Goal: Task Accomplishment & Management: Manage account settings

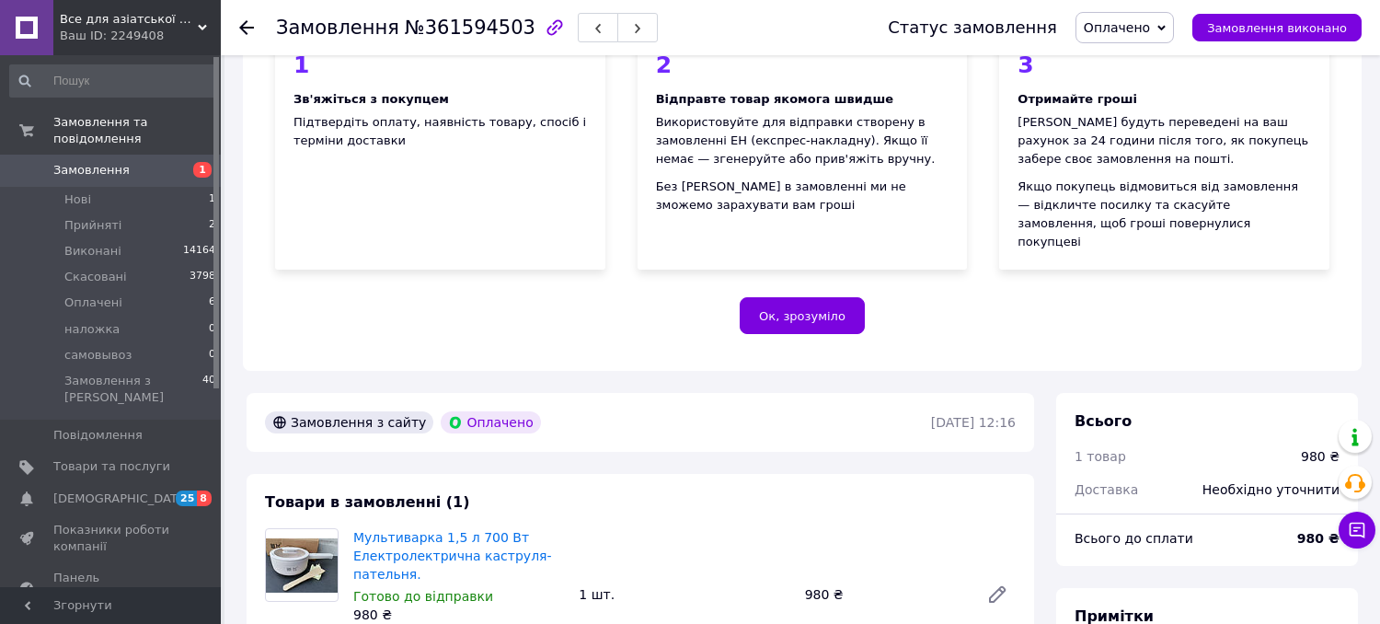
scroll to position [317, 0]
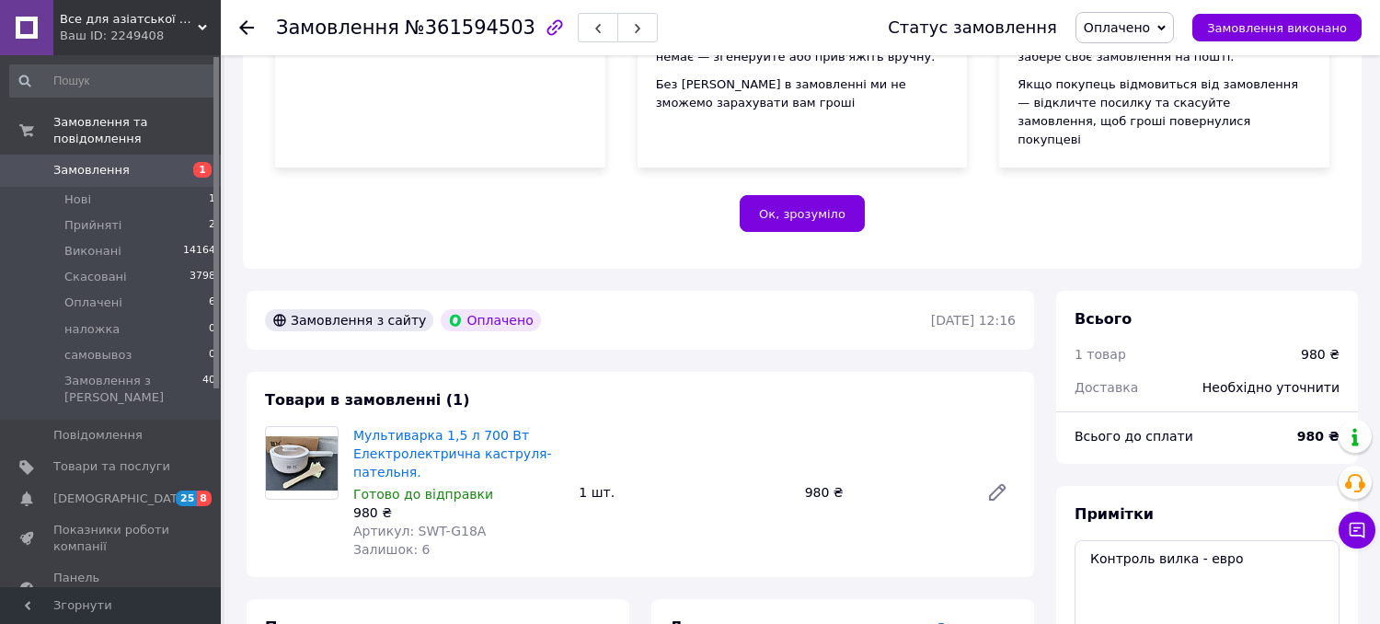
click at [200, 29] on icon at bounding box center [202, 27] width 9 height 9
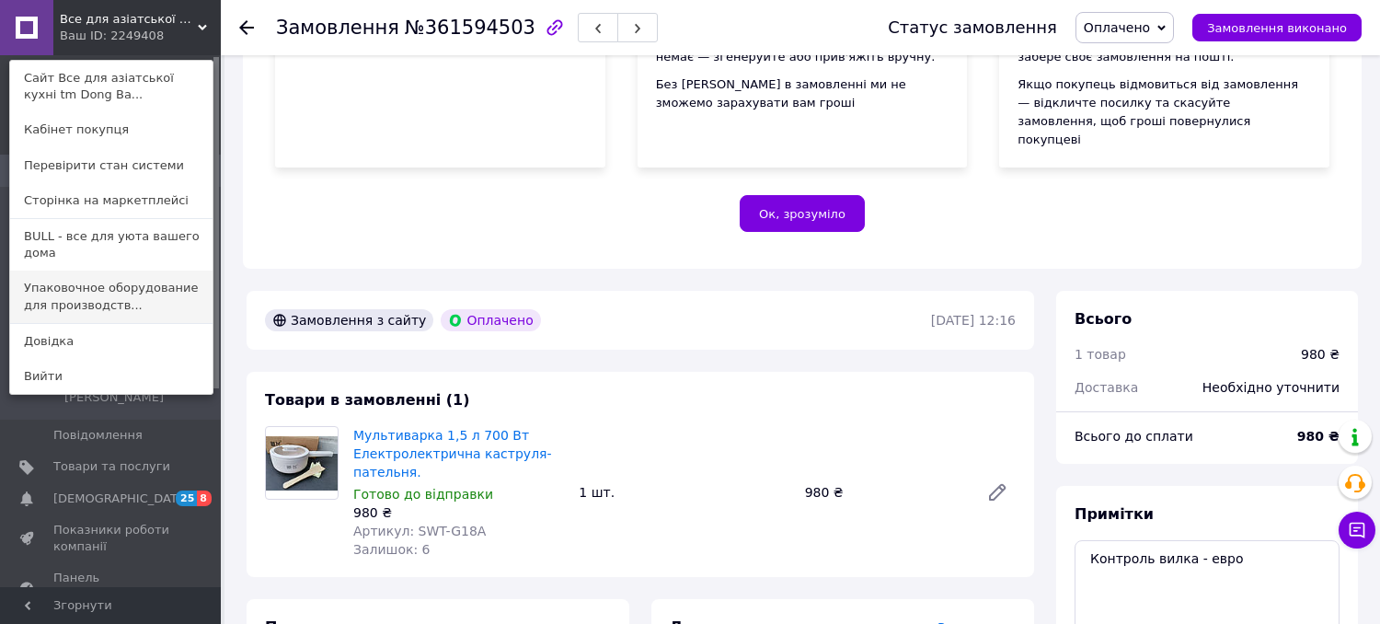
click at [180, 299] on link "Упаковочное оборудование для производств..." at bounding box center [111, 296] width 202 height 52
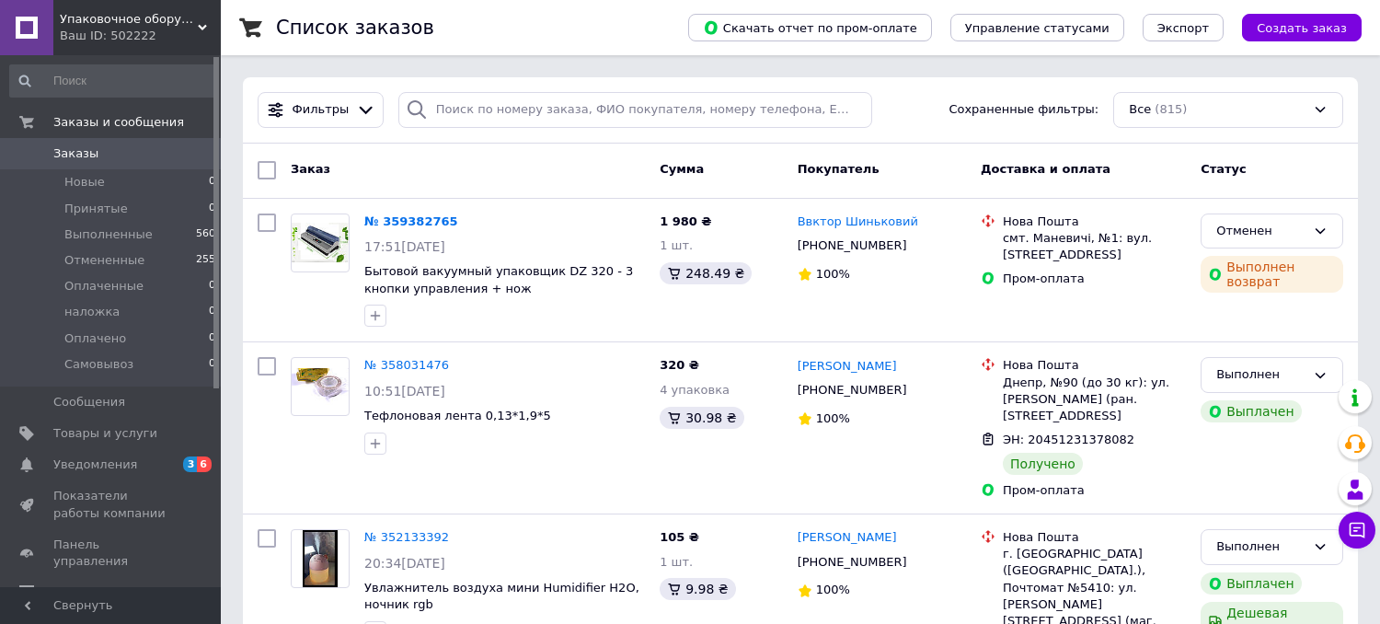
click at [202, 28] on use at bounding box center [202, 28] width 9 height 6
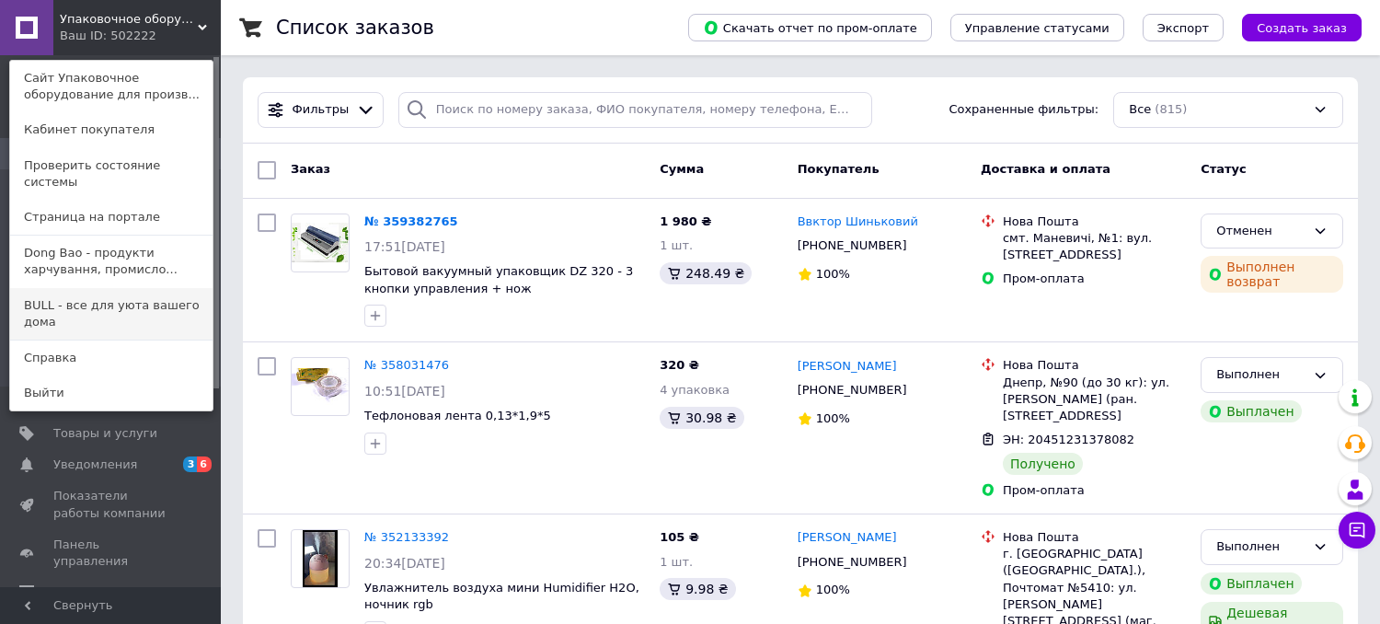
click at [148, 290] on link "BULL - все для уюта вашего дома" at bounding box center [111, 314] width 202 height 52
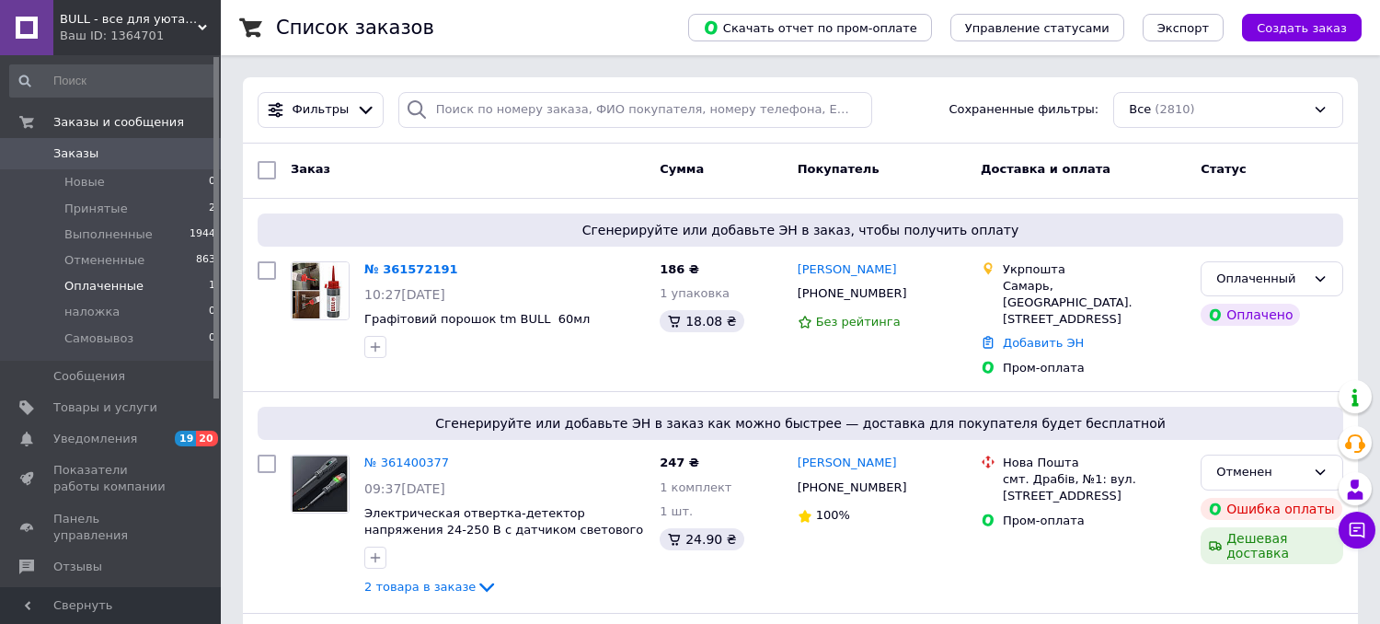
click at [86, 285] on span "Оплаченные" at bounding box center [103, 286] width 79 height 17
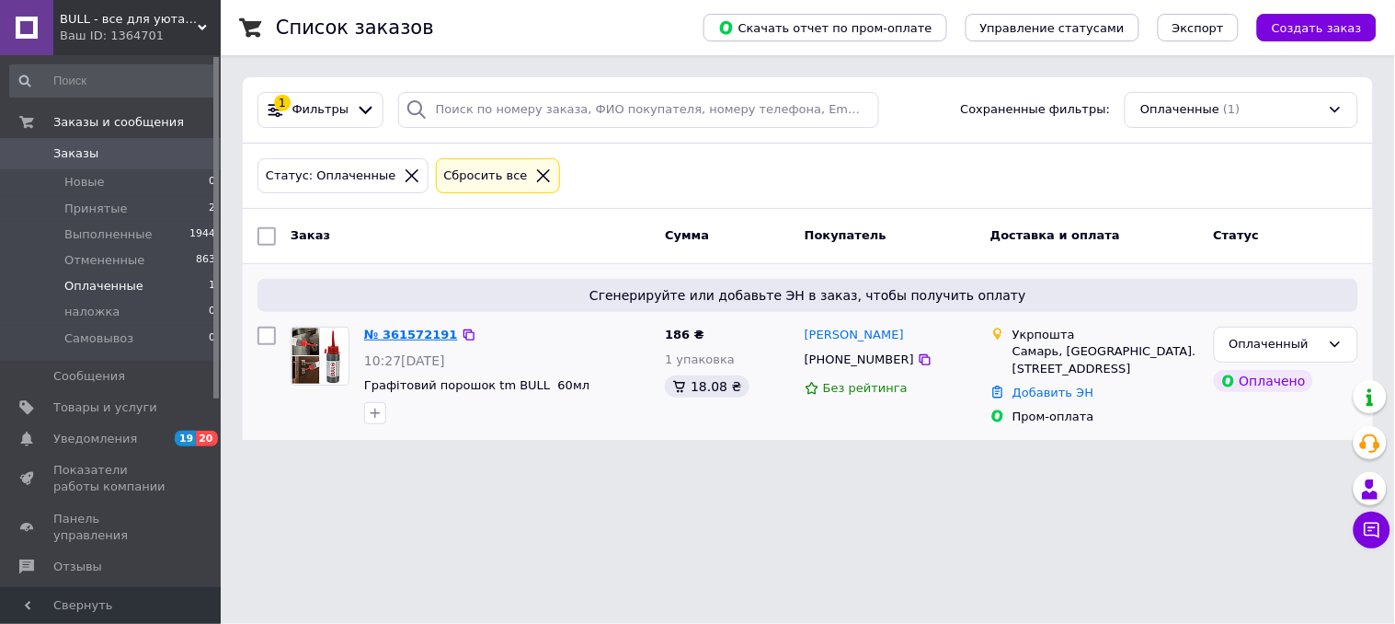
click at [383, 336] on link "№ 361572191" at bounding box center [411, 334] width 94 height 14
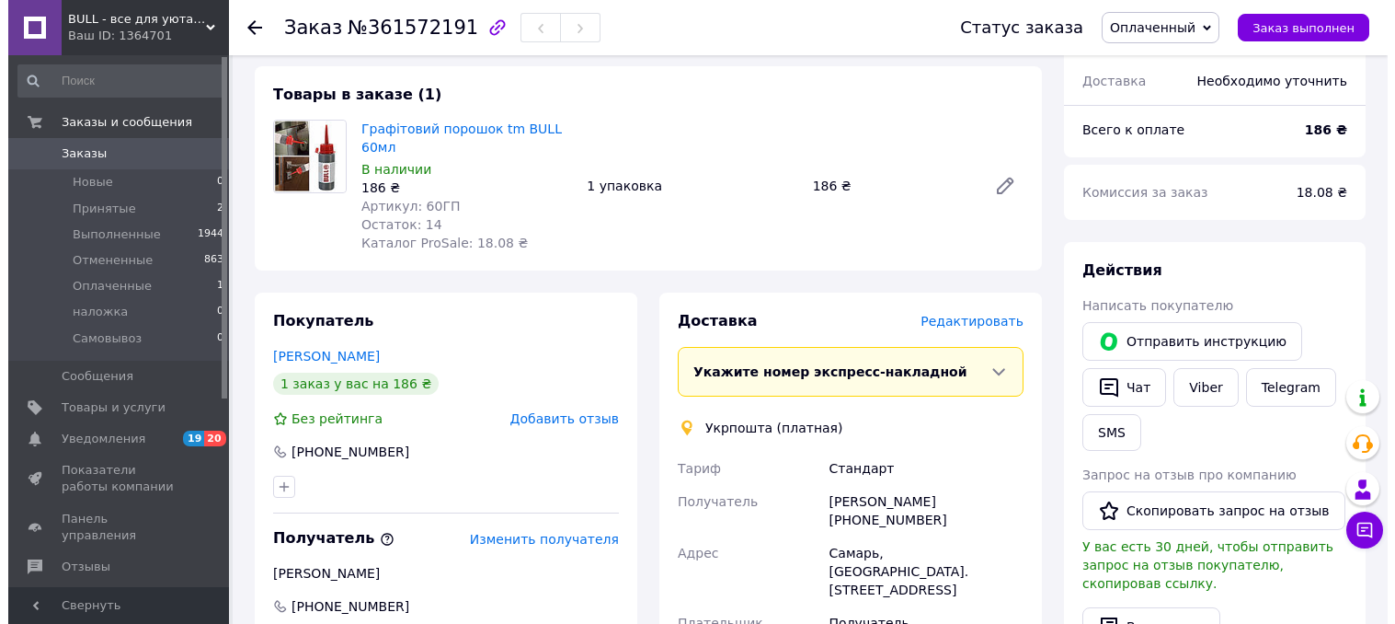
scroll to position [510, 0]
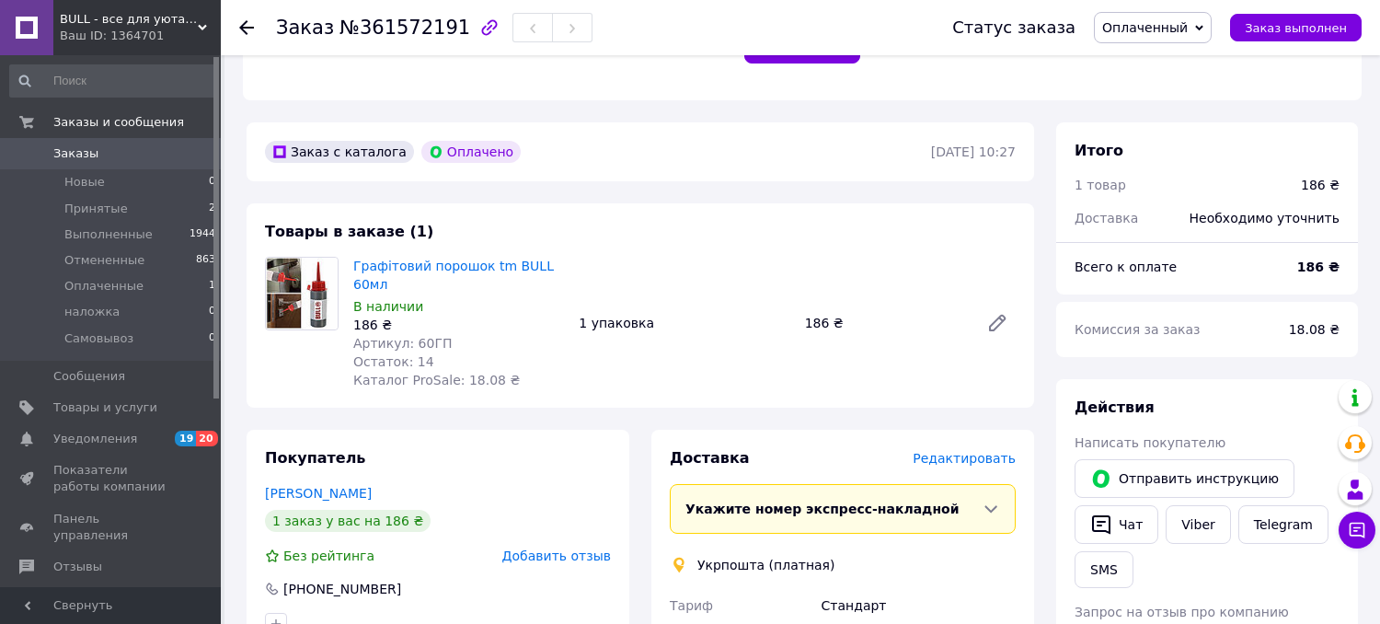
click at [962, 461] on span "Редактировать" at bounding box center [963, 458] width 103 height 15
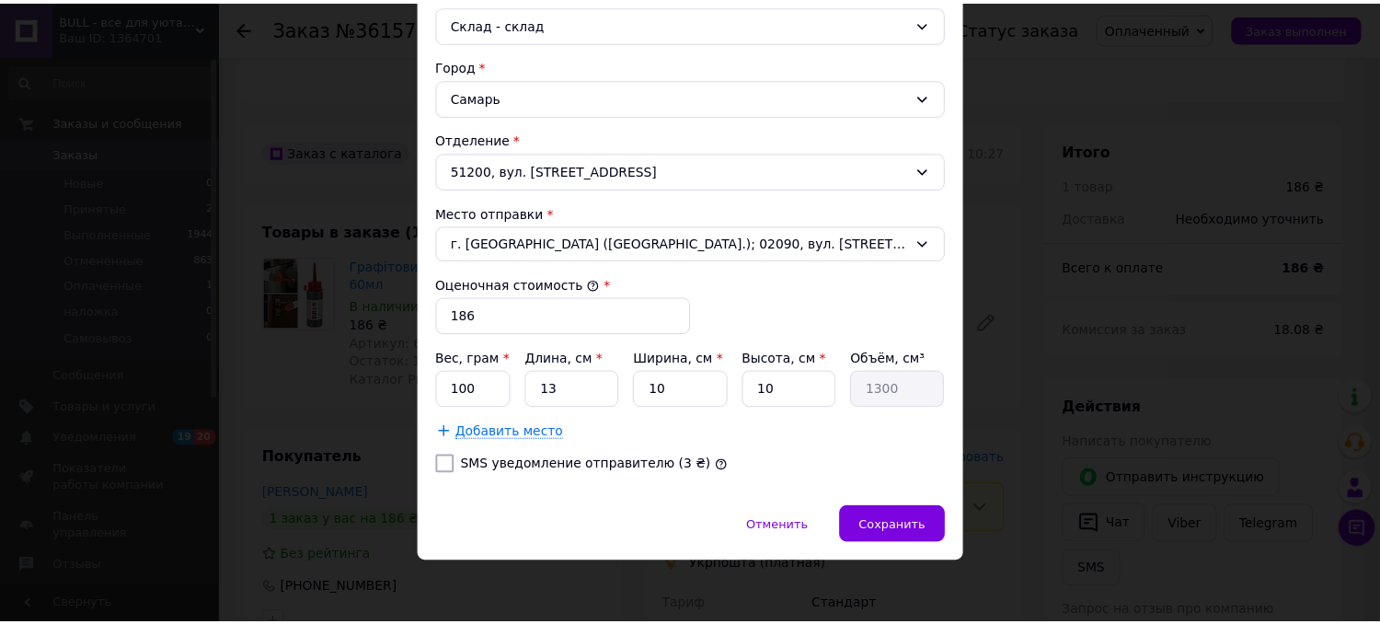
scroll to position [528, 0]
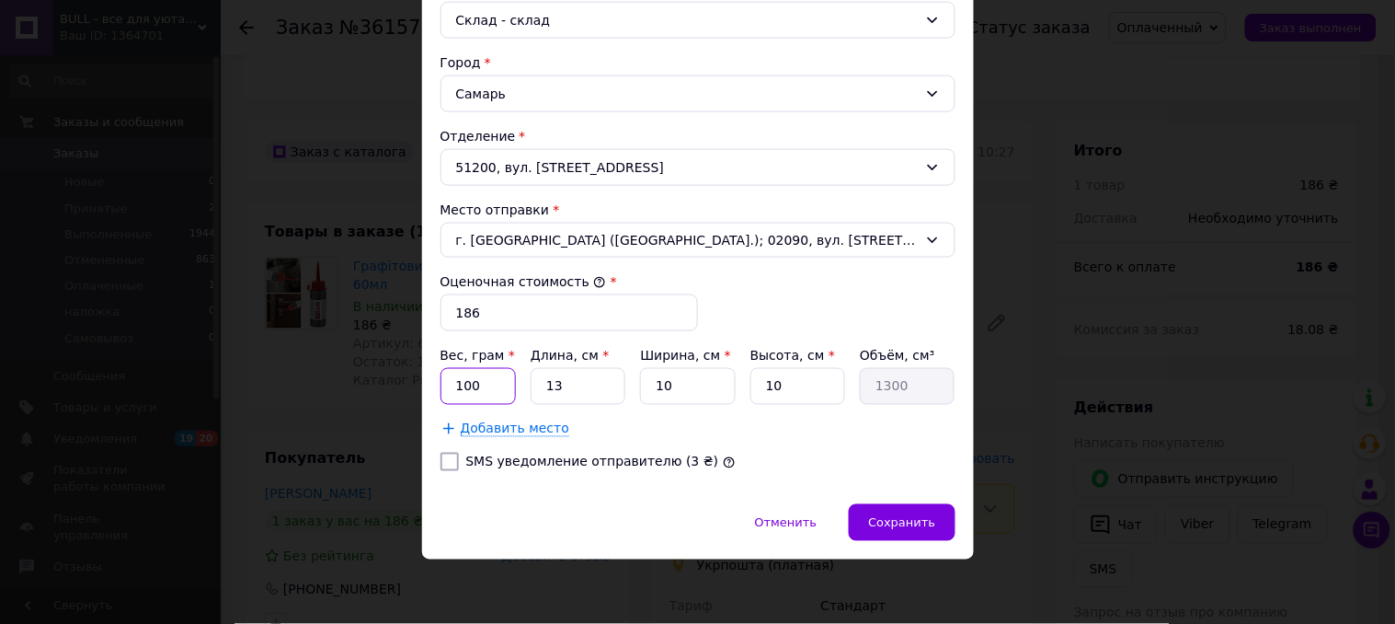
click at [492, 389] on input "100" at bounding box center [479, 386] width 76 height 37
type input "1"
type input "36"
click at [800, 389] on input "10" at bounding box center [797, 386] width 95 height 37
type input "1"
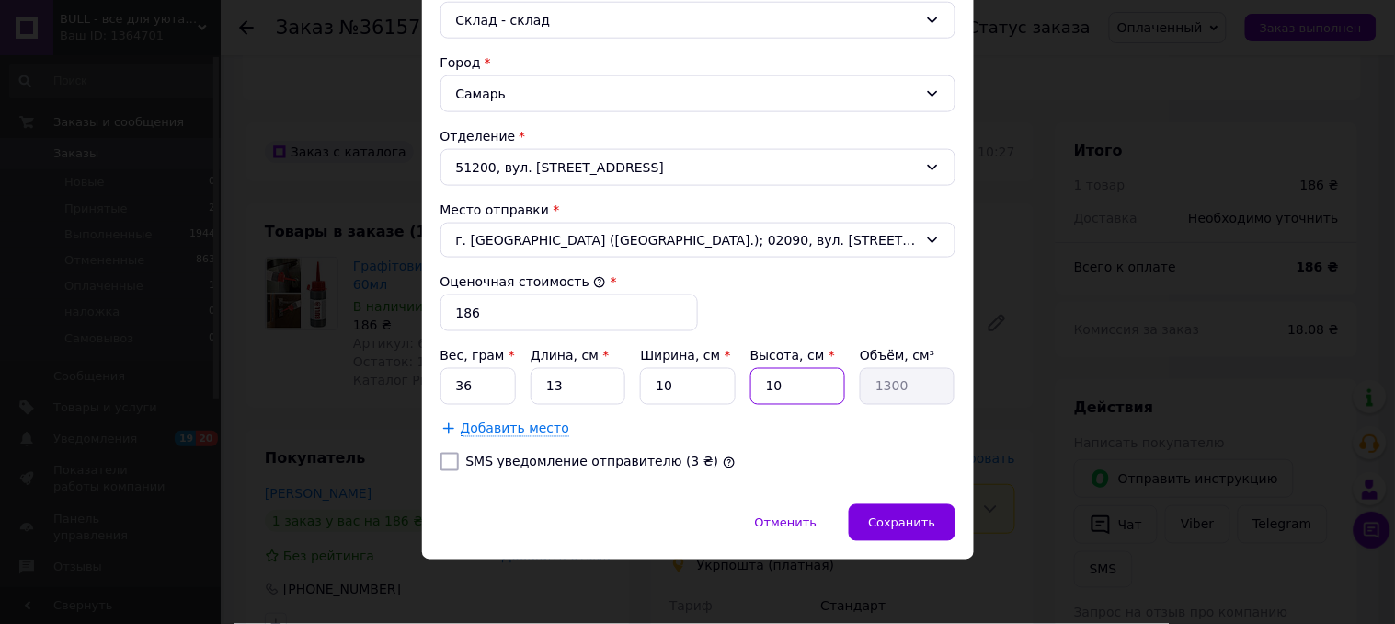
type input "130"
type input "4"
type input "520"
type input "4"
click at [909, 518] on span "Сохранить" at bounding box center [901, 523] width 67 height 14
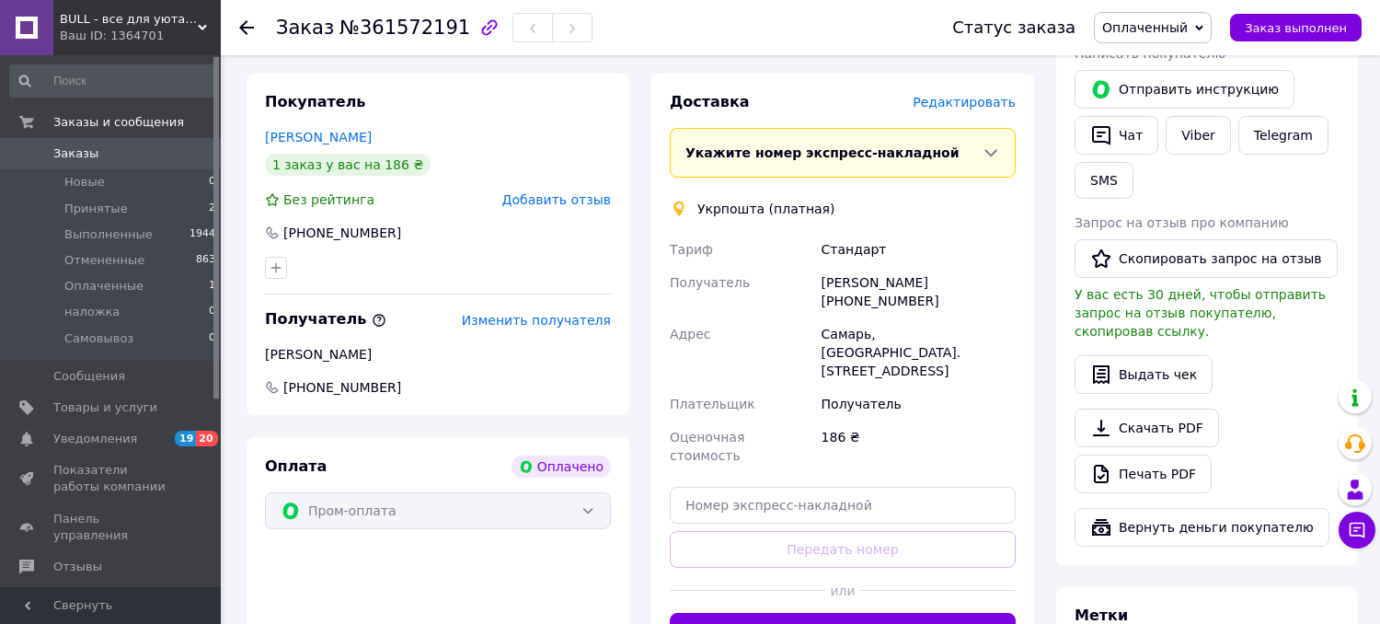
scroll to position [920, 0]
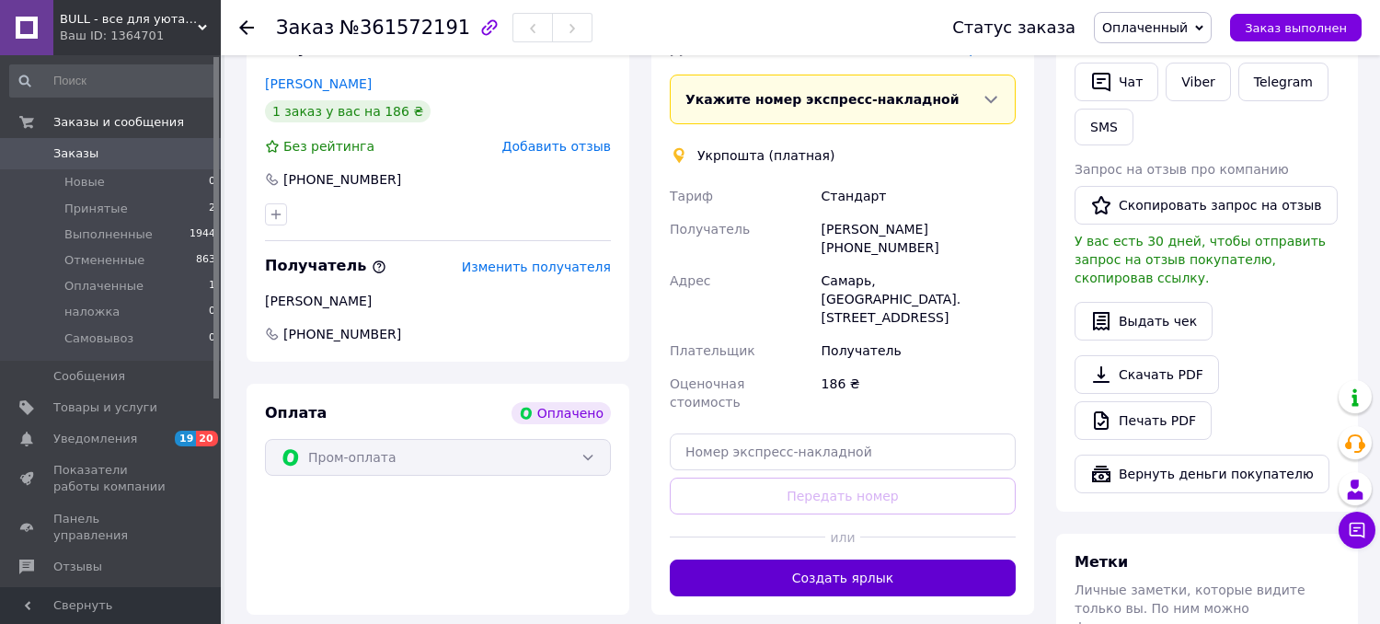
click at [743, 559] on button "Создать ярлык" at bounding box center [843, 577] width 346 height 37
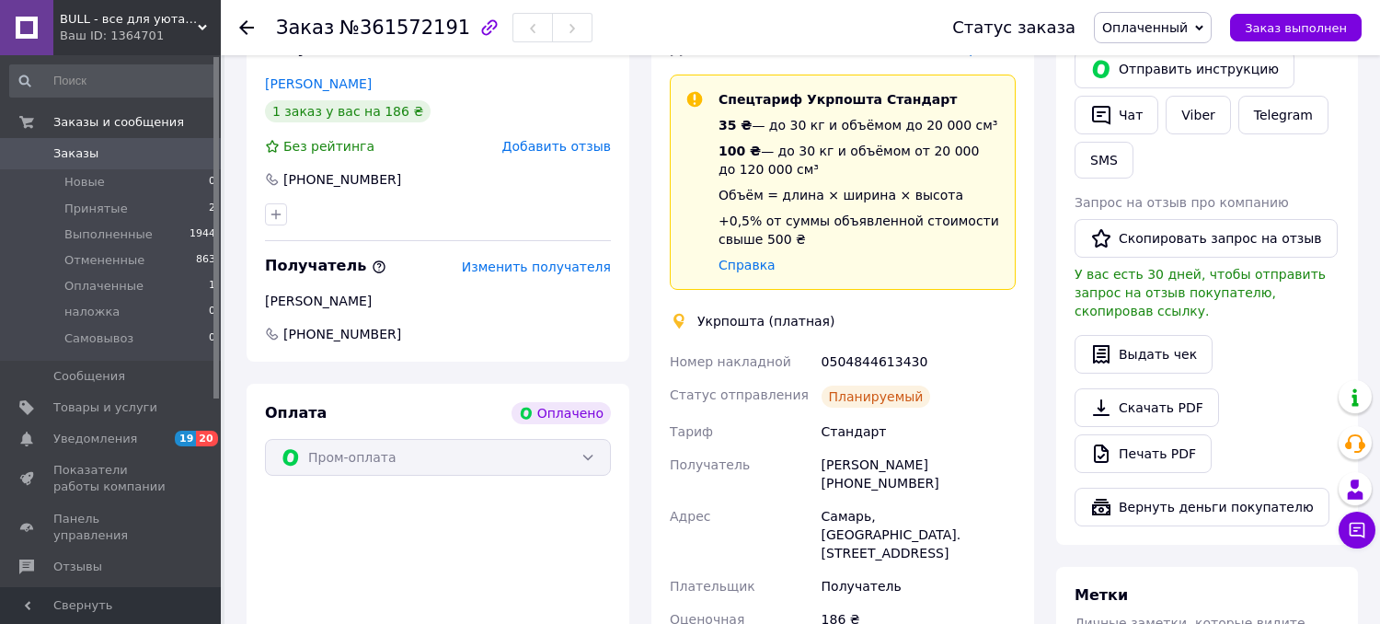
click at [200, 29] on use at bounding box center [202, 28] width 9 height 6
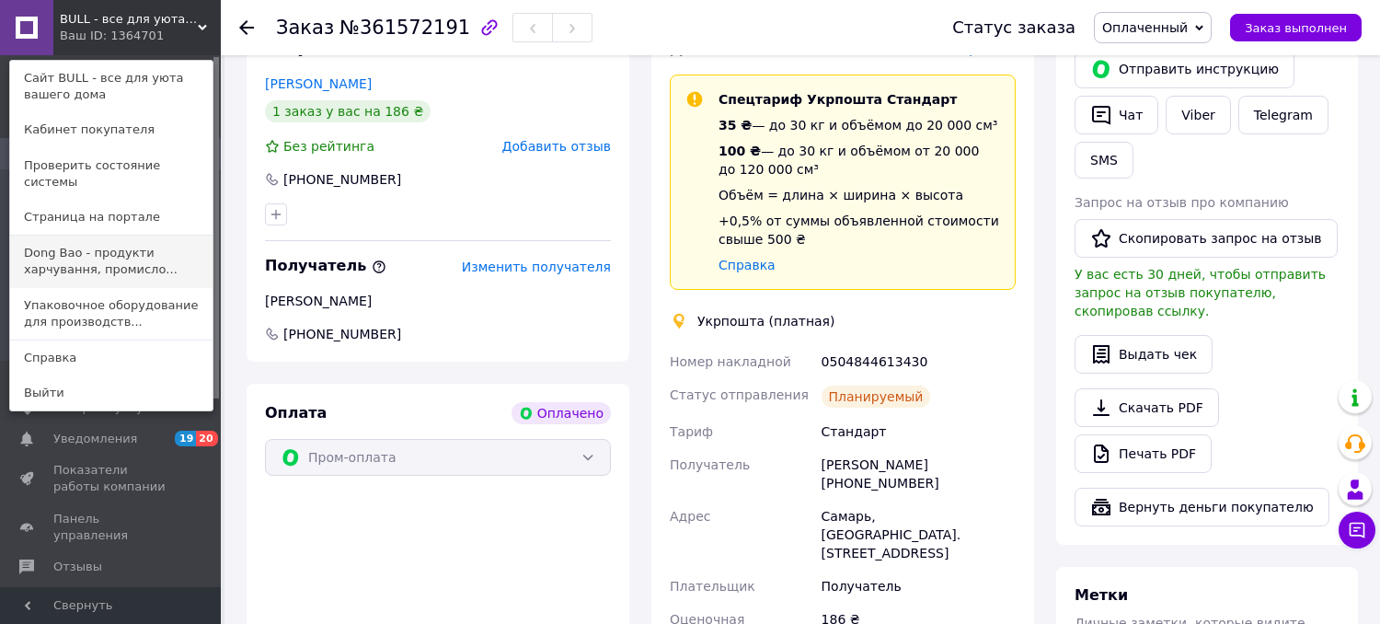
click at [172, 243] on link "Dong Bao - продукти харчування, промисло..." at bounding box center [111, 261] width 202 height 52
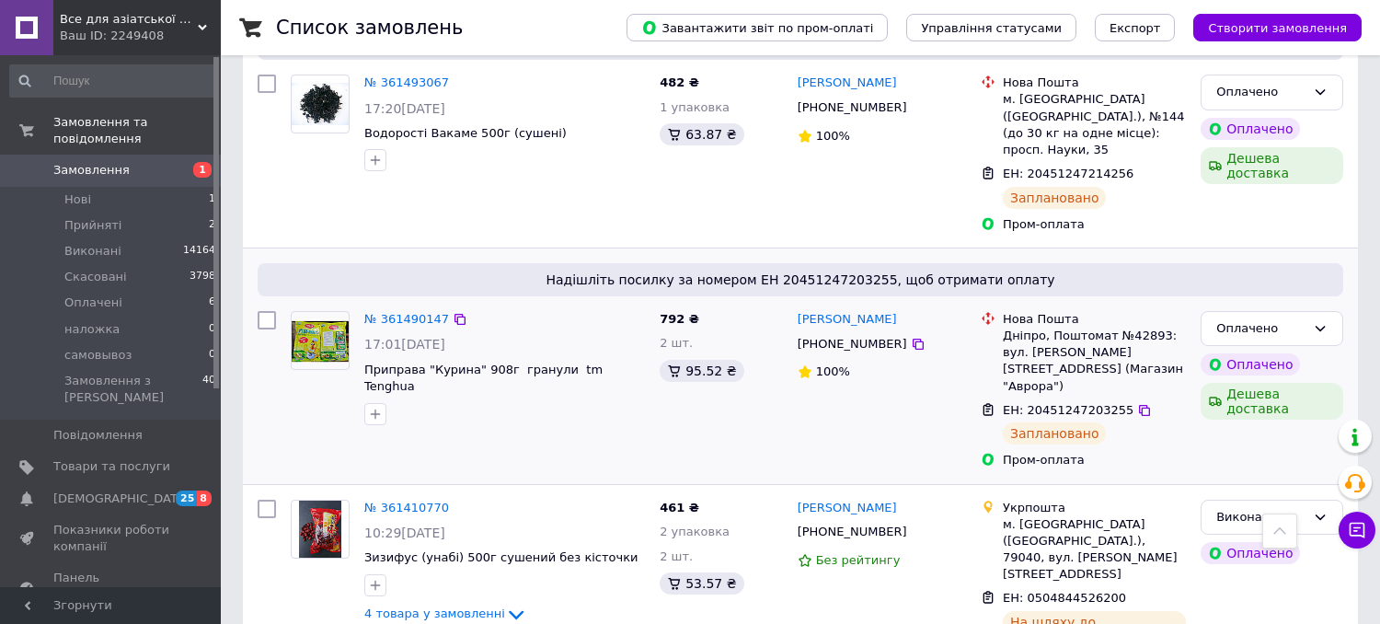
scroll to position [1220, 0]
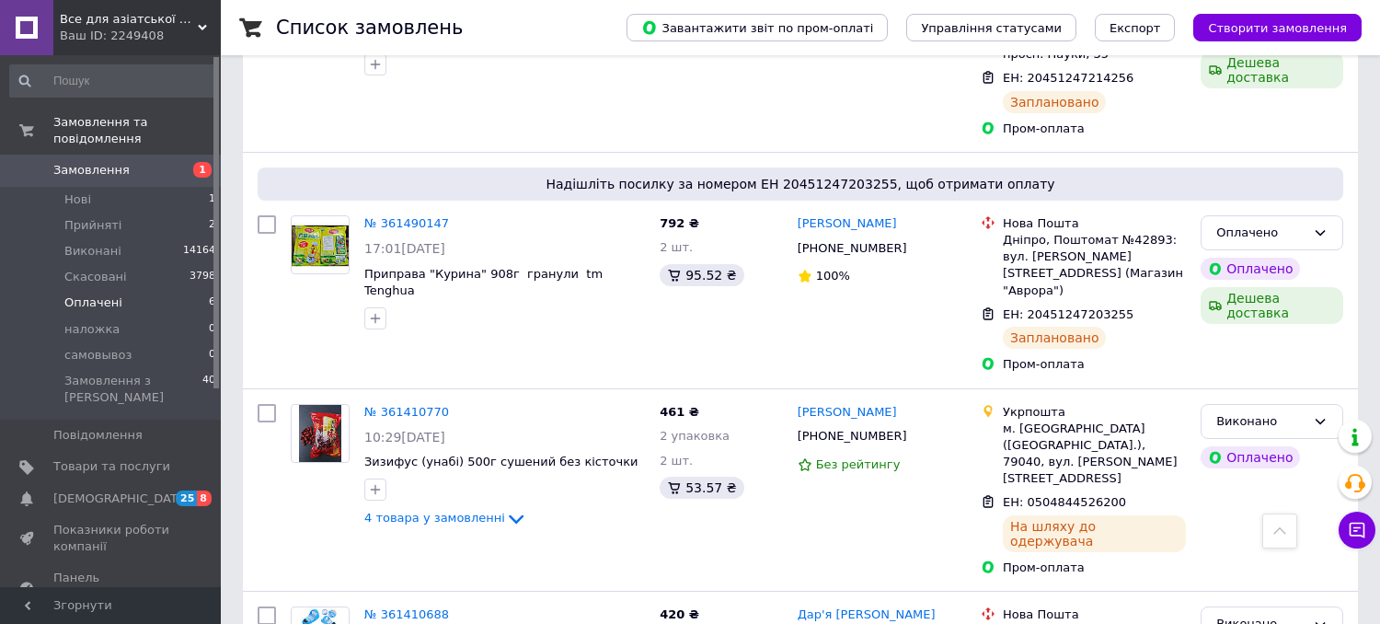
click at [101, 294] on span "Оплачені" at bounding box center [93, 302] width 58 height 17
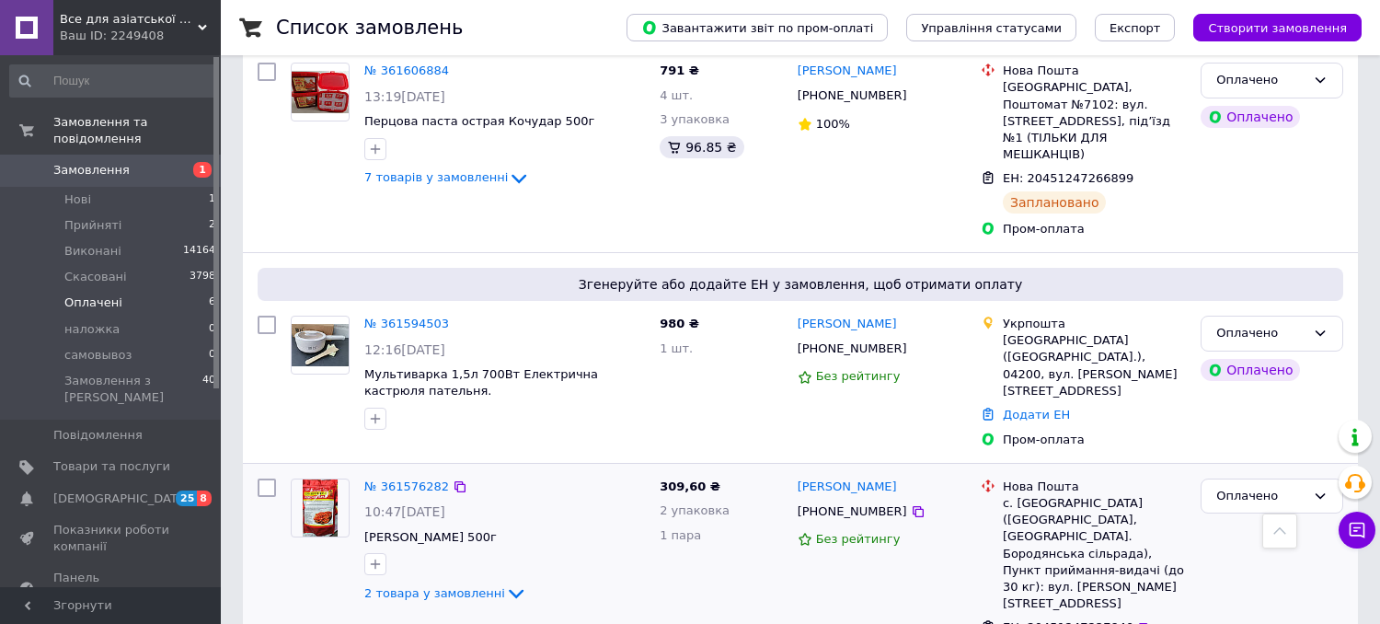
scroll to position [134, 0]
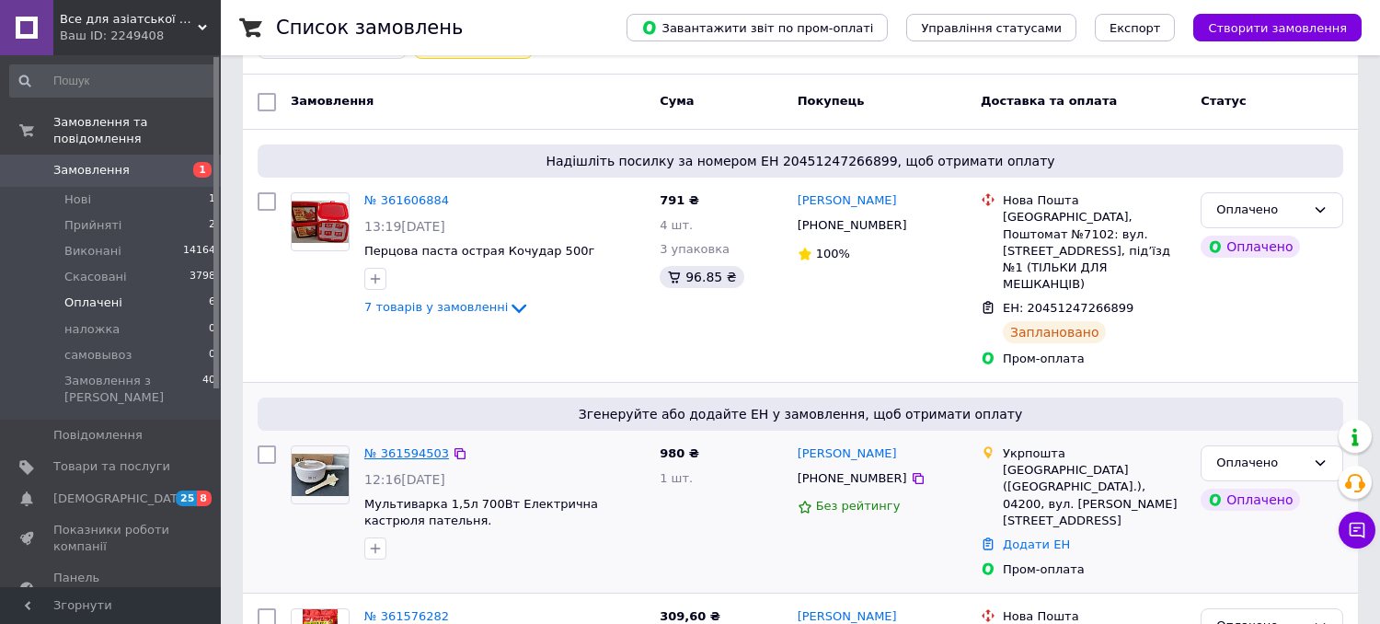
click at [436, 446] on link "№ 361594503" at bounding box center [406, 453] width 85 height 14
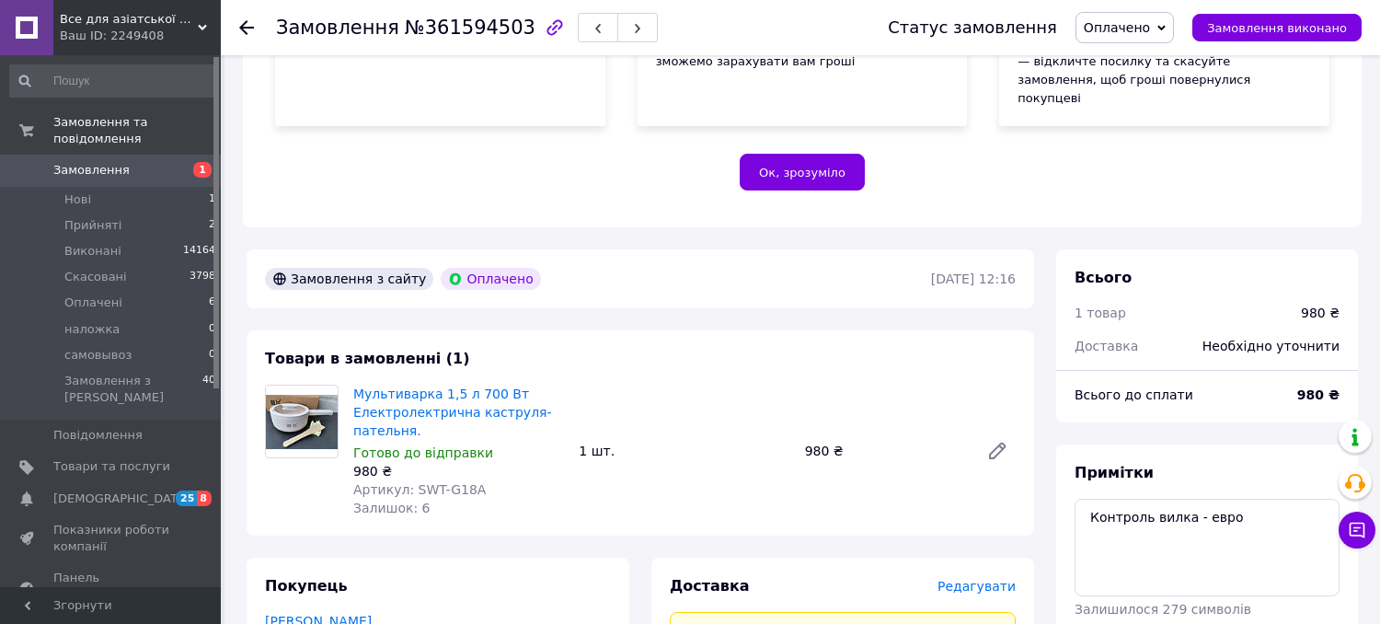
scroll to position [408, 0]
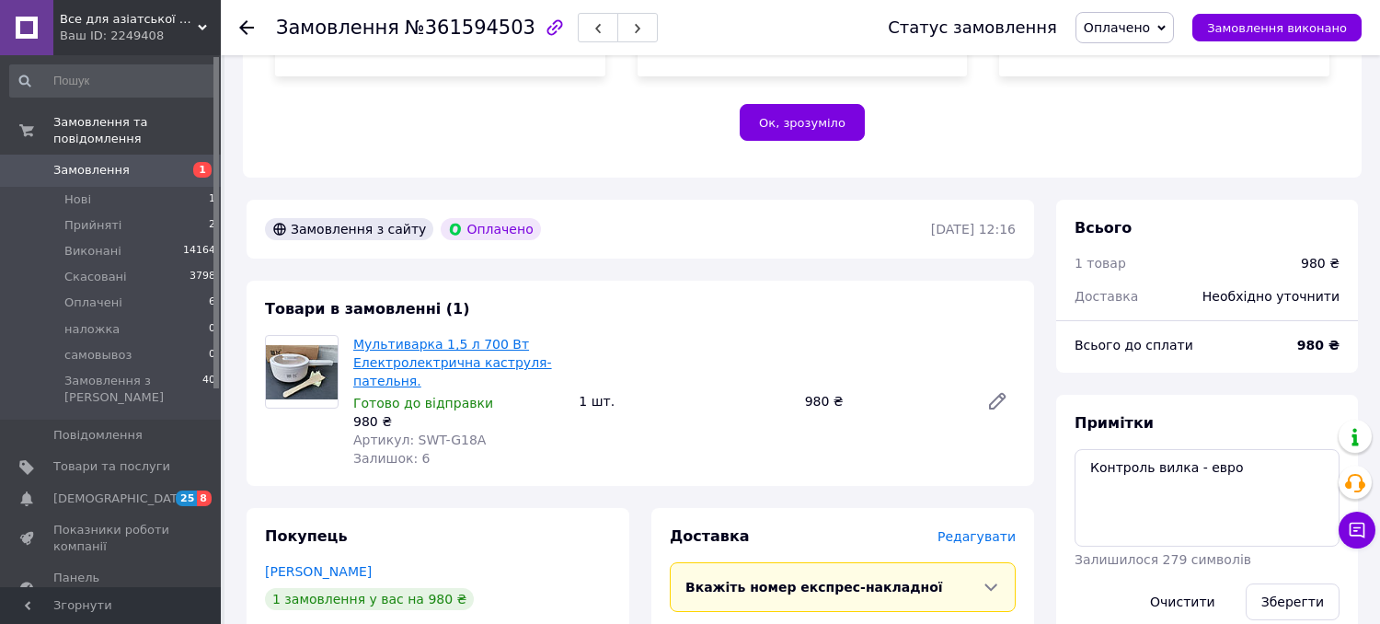
click at [384, 337] on link "Мультиварка 1,5 л 700 Вт Електролектрична каструля-пательня." at bounding box center [452, 363] width 199 height 52
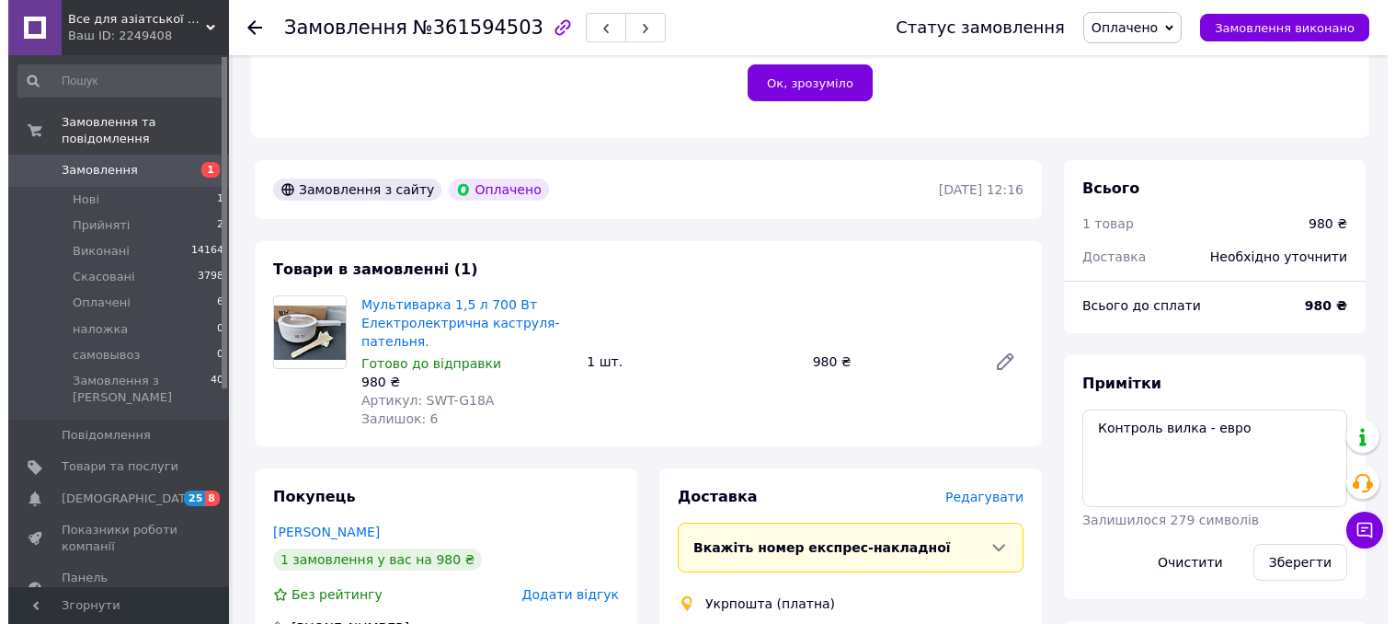
scroll to position [613, 0]
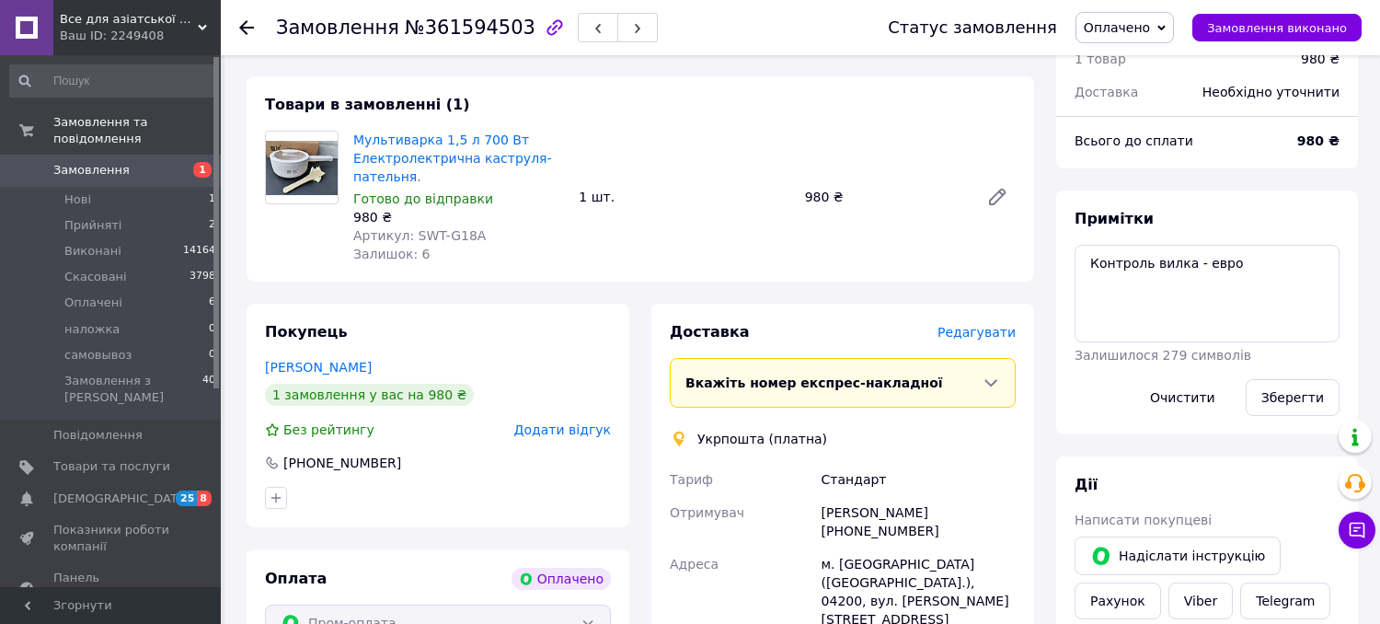
click at [977, 325] on span "Редагувати" at bounding box center [976, 332] width 78 height 15
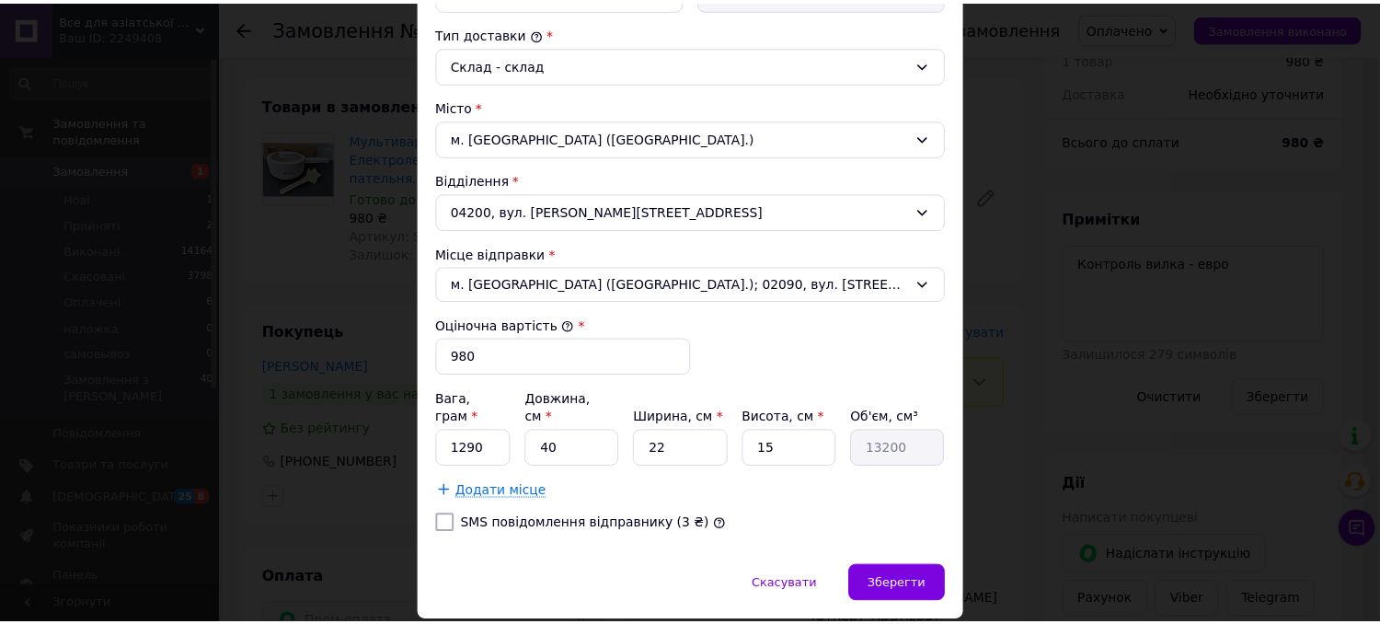
scroll to position [528, 0]
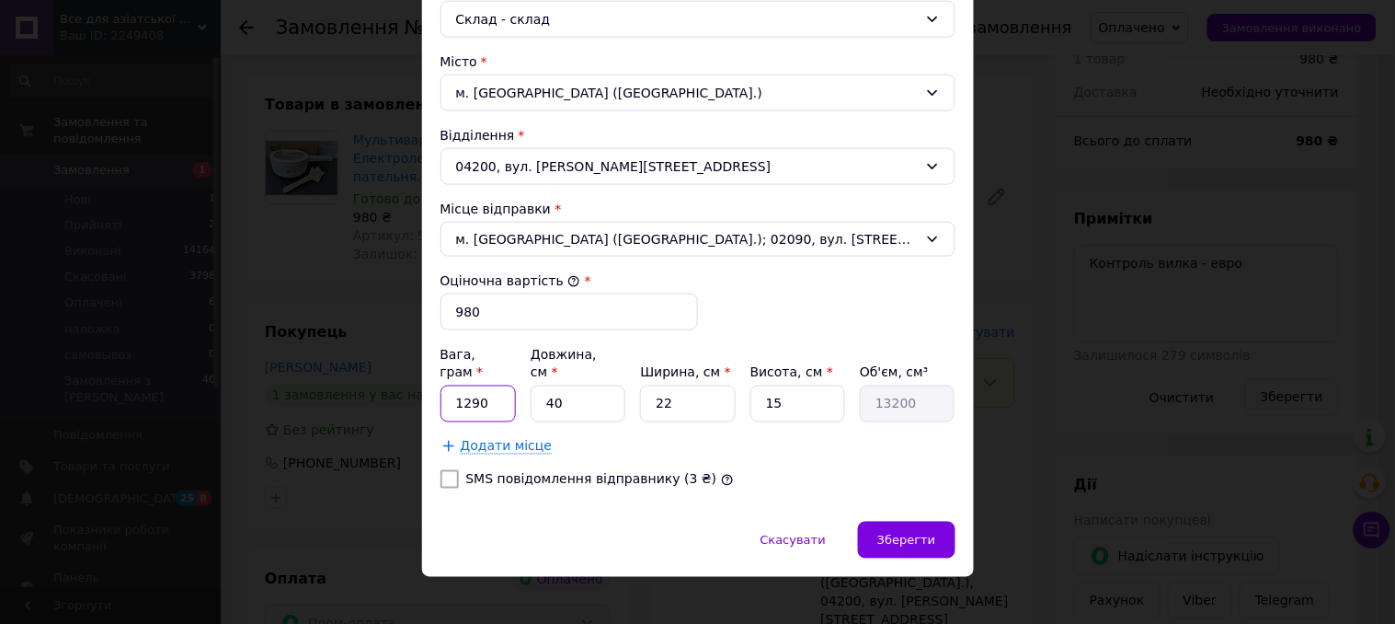
click at [501, 387] on input "1290" at bounding box center [479, 403] width 76 height 37
type input "1298"
click at [908, 533] on span "Зберегти" at bounding box center [906, 540] width 58 height 14
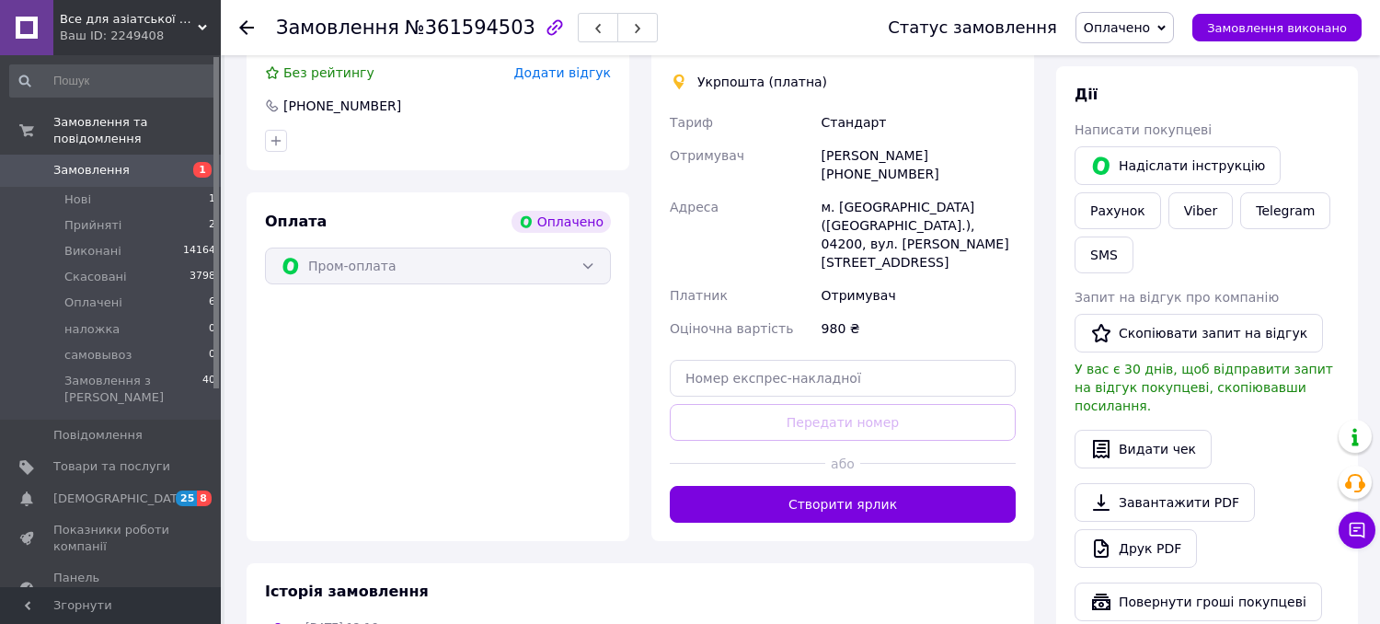
scroll to position [1022, 0]
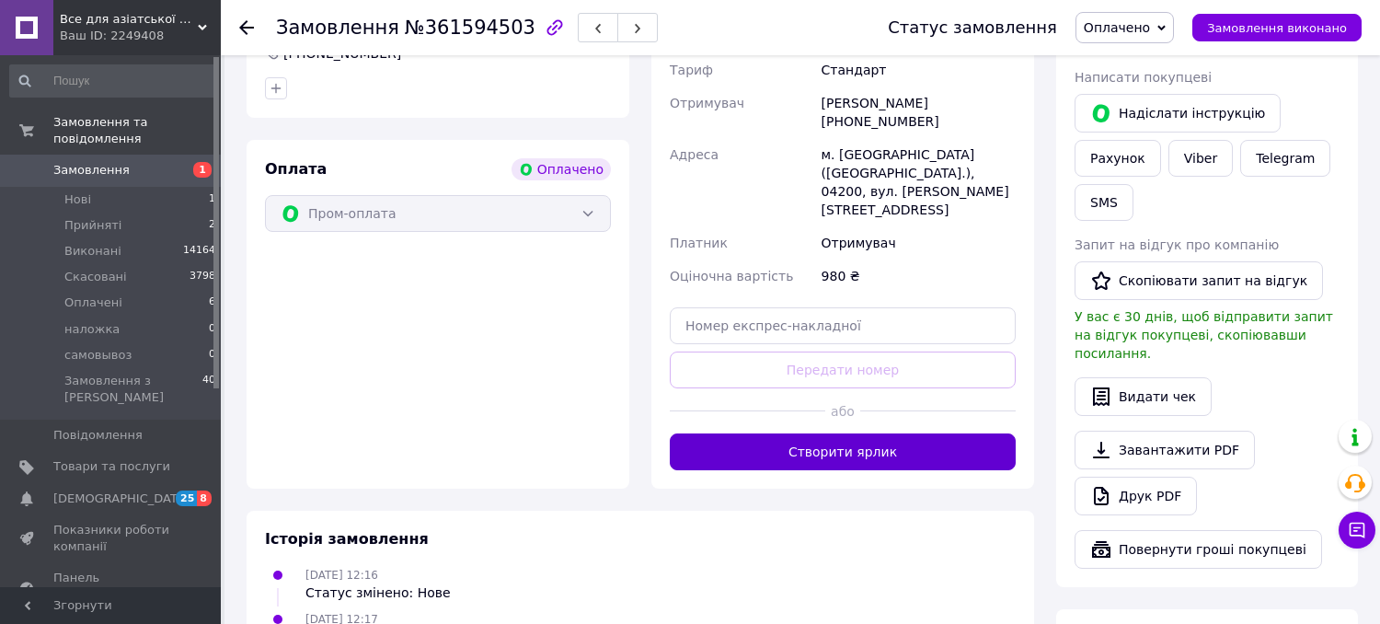
click at [736, 433] on button "Створити ярлик" at bounding box center [843, 451] width 346 height 37
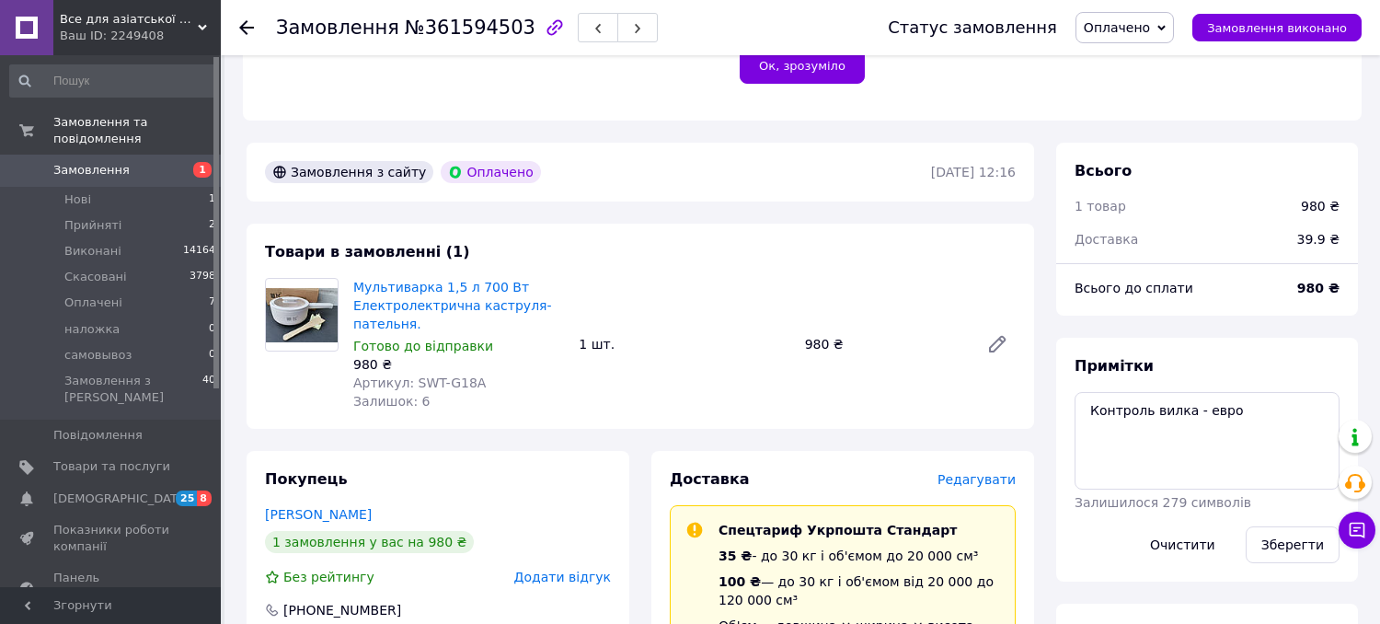
scroll to position [408, 0]
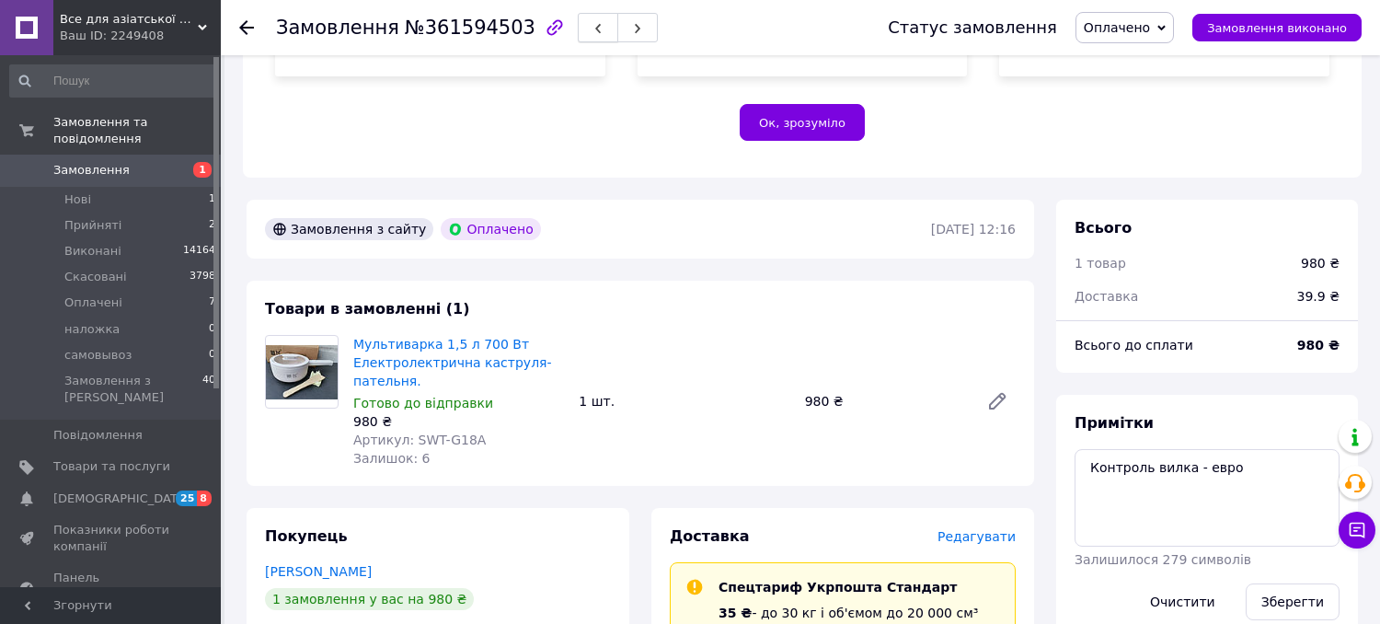
click at [592, 26] on icon "button" at bounding box center [597, 28] width 11 height 11
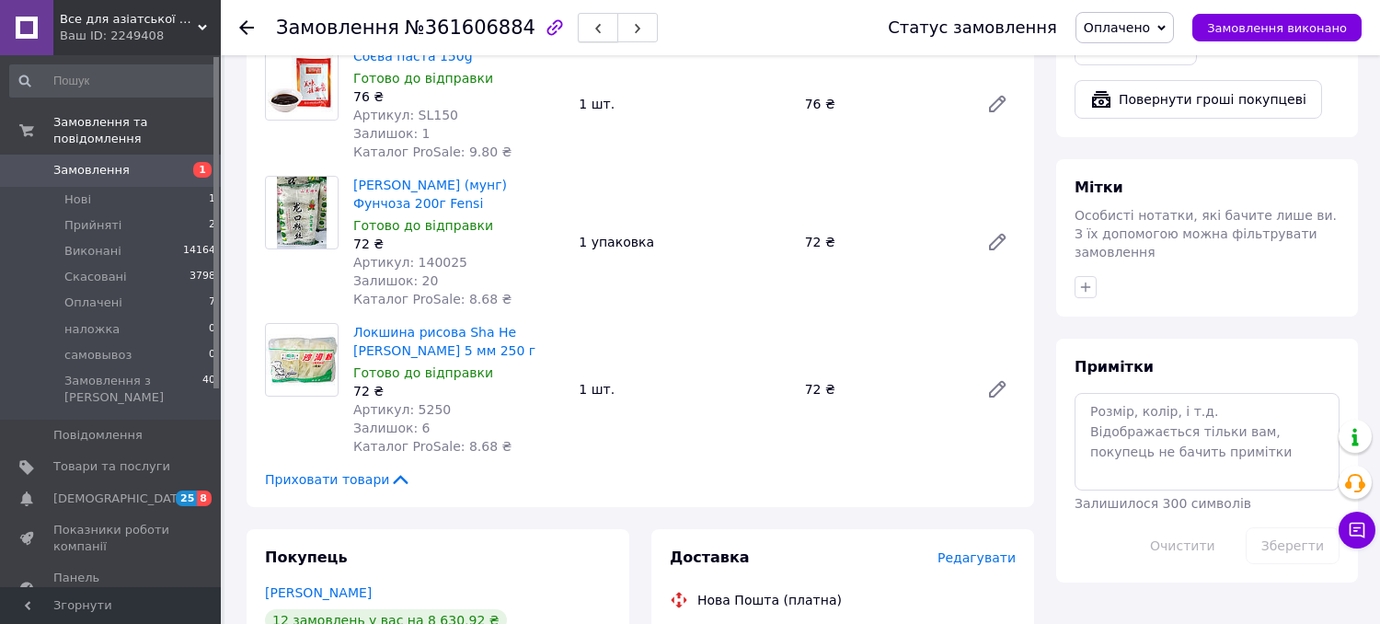
scroll to position [1532, 0]
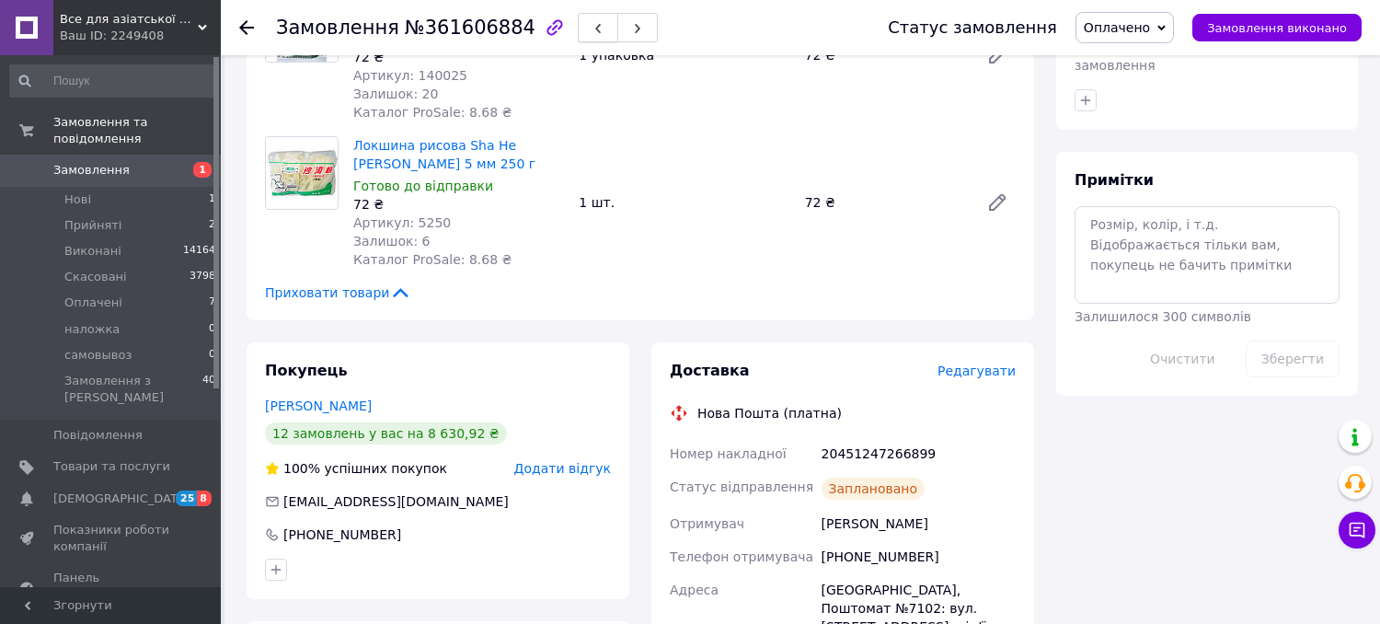
click at [592, 26] on icon "button" at bounding box center [597, 28] width 11 height 11
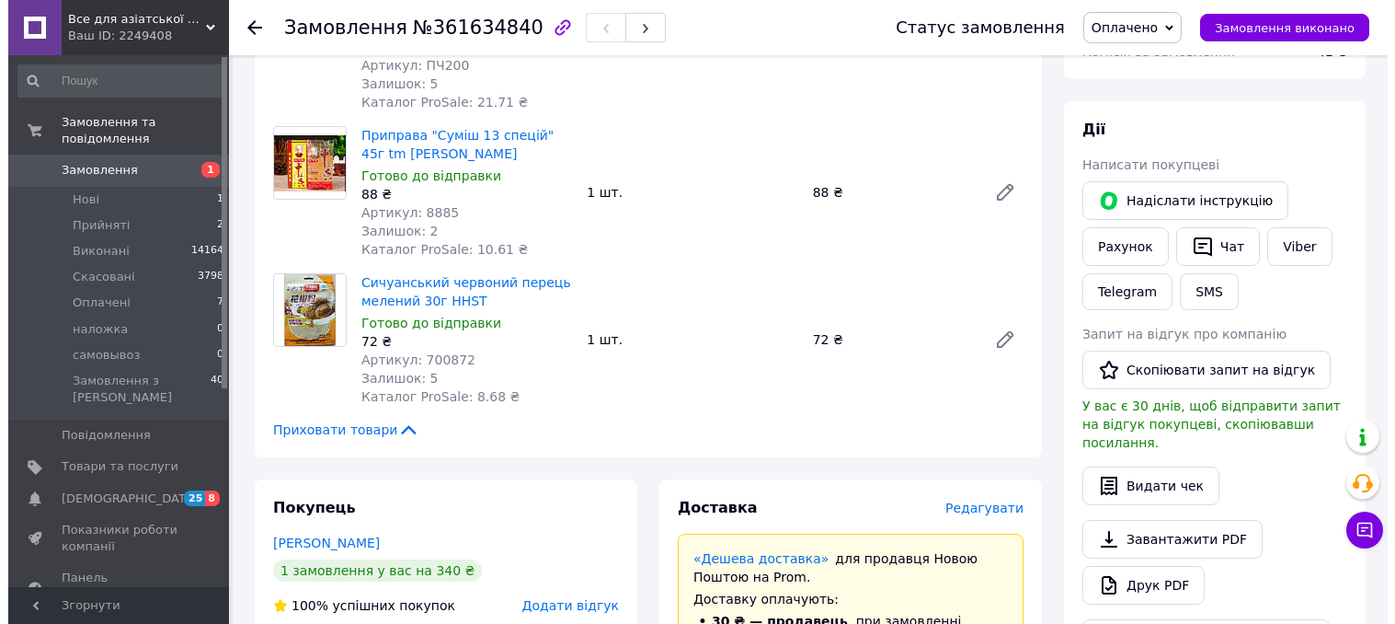
scroll to position [817, 0]
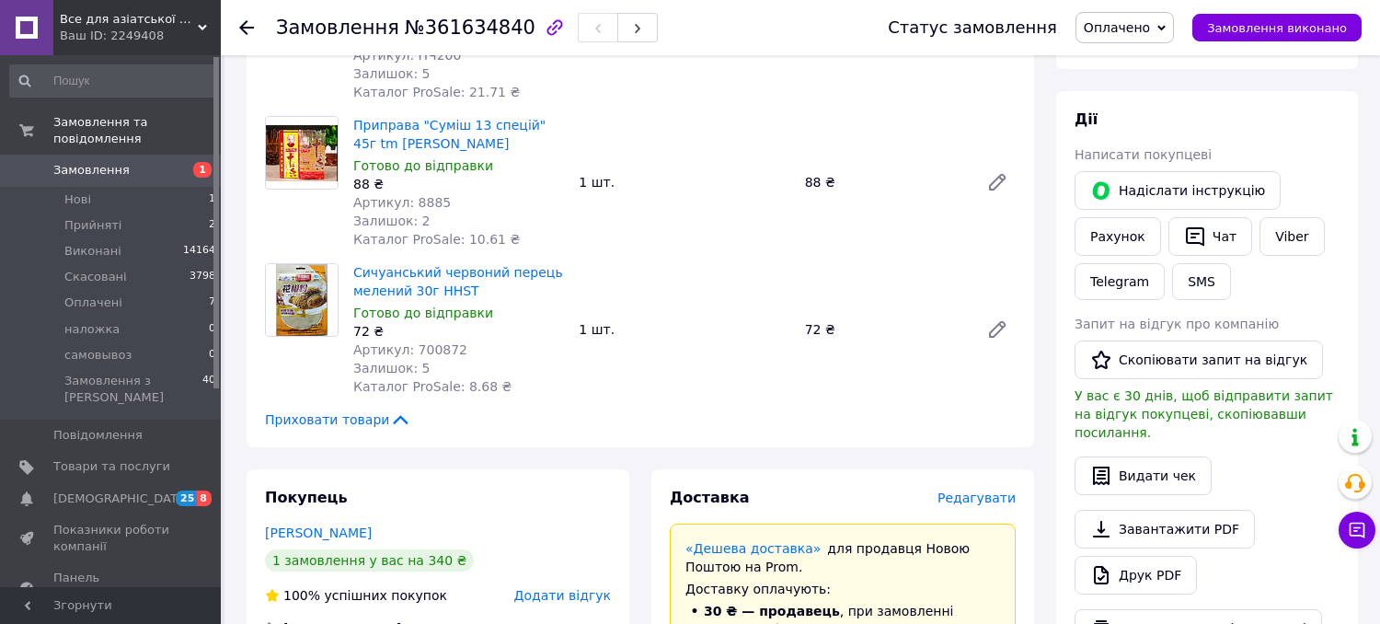
click at [973, 490] on span "Редагувати" at bounding box center [976, 497] width 78 height 15
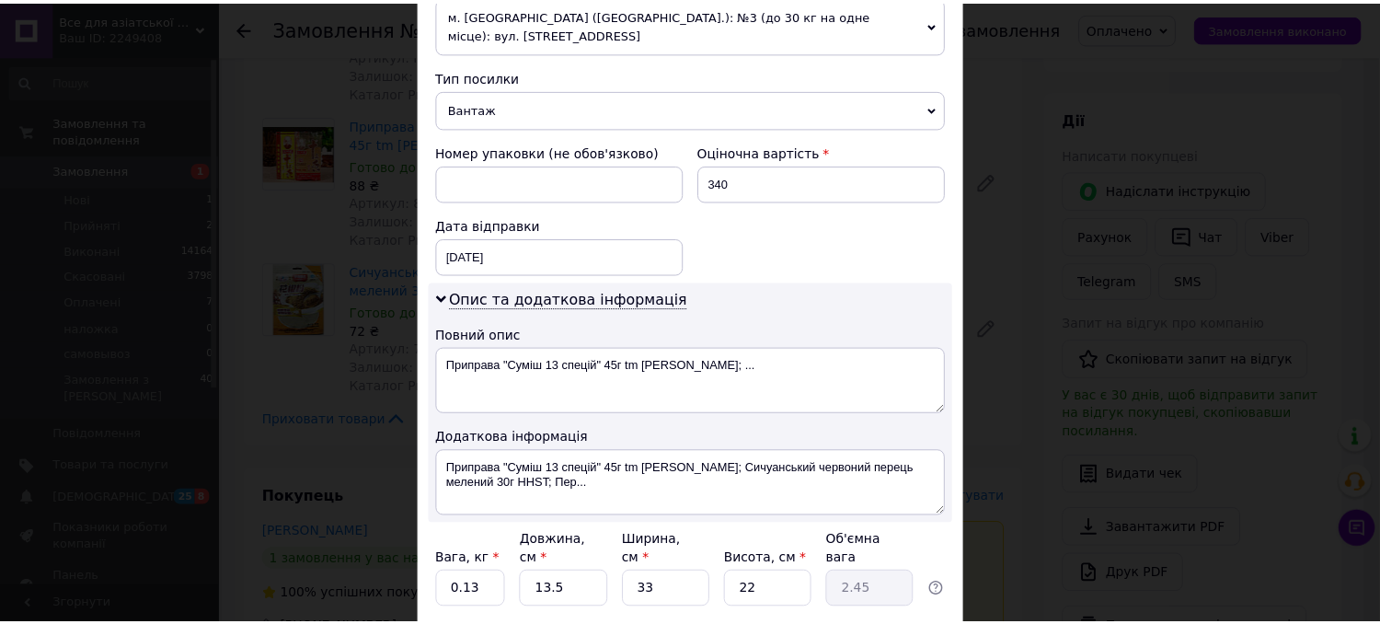
scroll to position [805, 0]
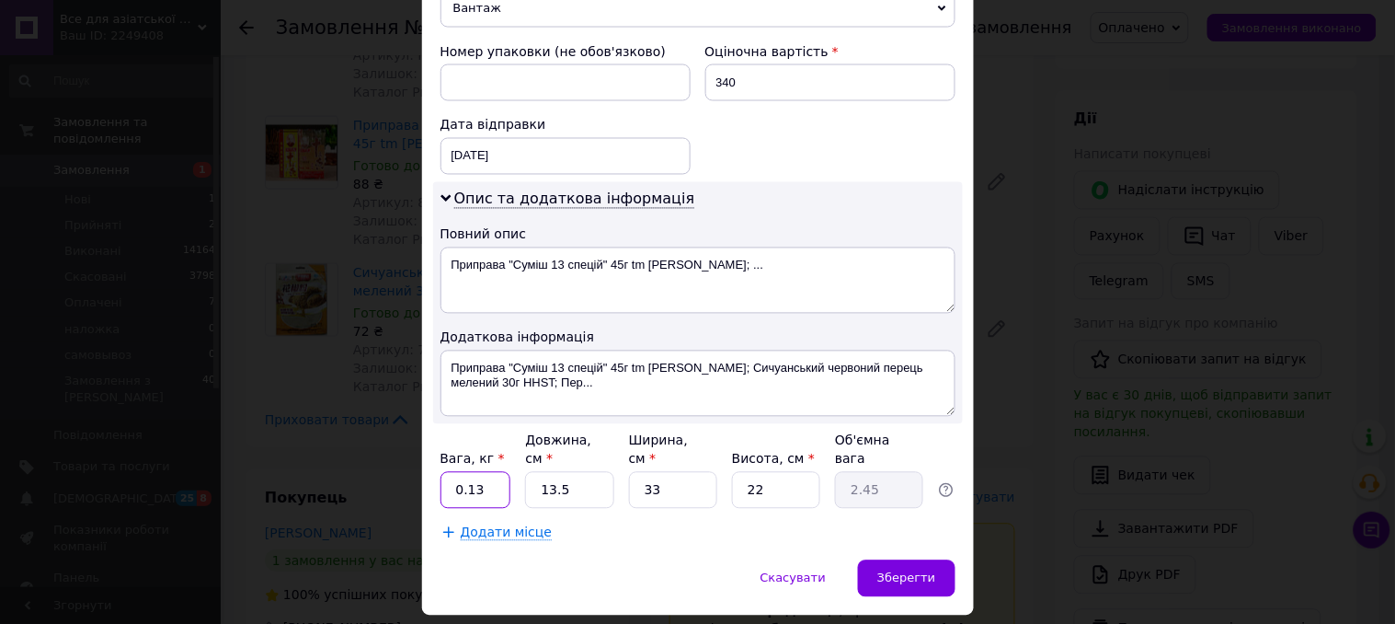
click at [490, 472] on input "0.13" at bounding box center [476, 490] width 71 height 37
type input "0.39"
click at [577, 472] on input "13.5" at bounding box center [569, 490] width 88 height 37
type input "13."
type input "2.36"
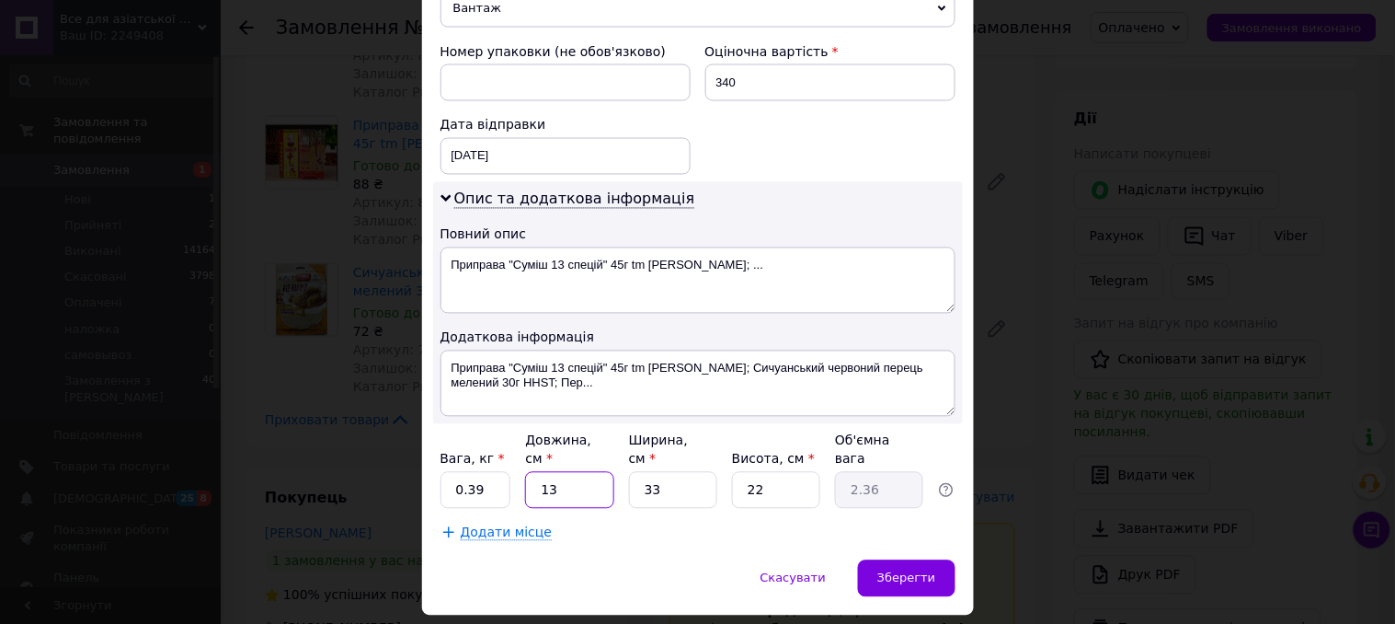
type input "1"
type input "0.18"
type input "12"
type input "2.18"
type input "125"
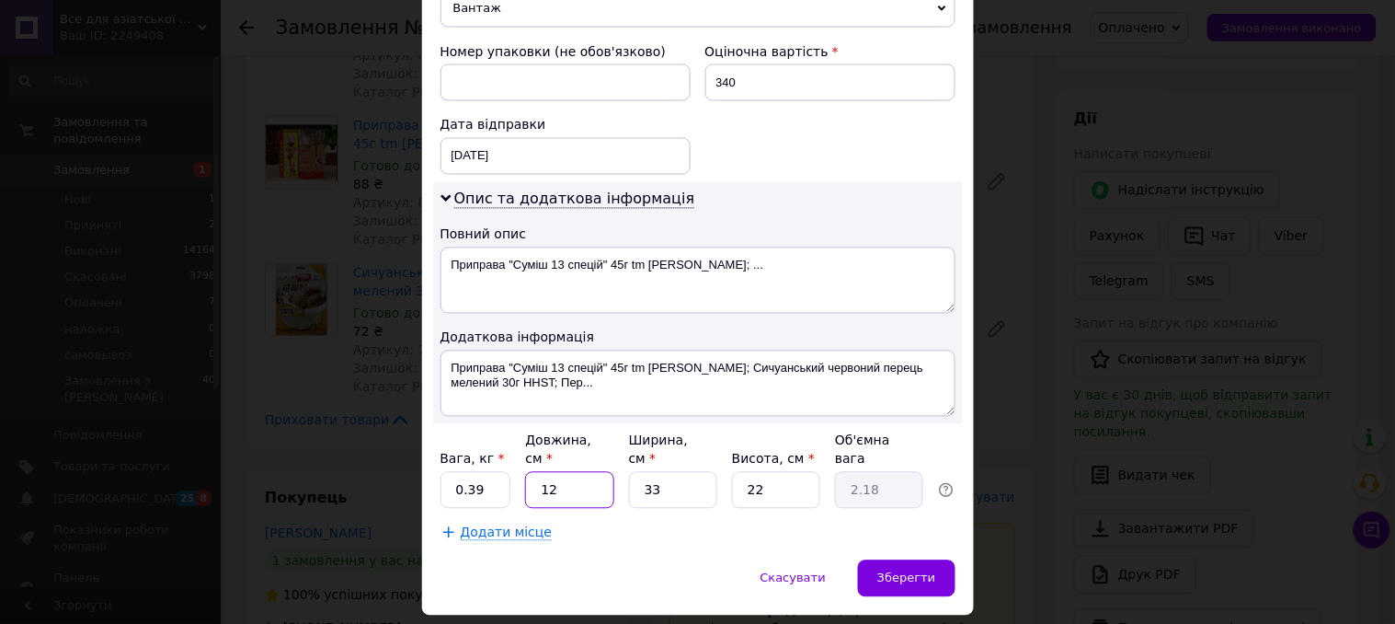
type input "22.69"
type input "12"
type input "2.18"
type input "1"
type input "0.18"
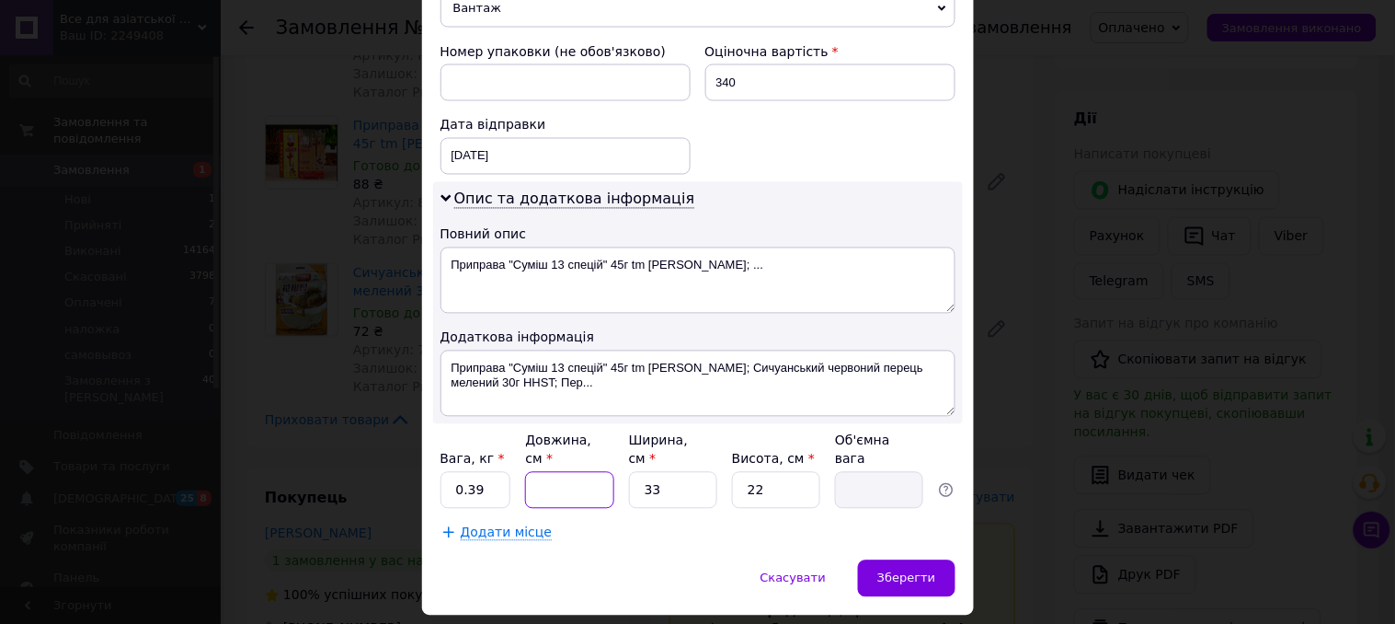
type input "2"
type input "0.36"
type input "25"
type input "4.54"
type input "25"
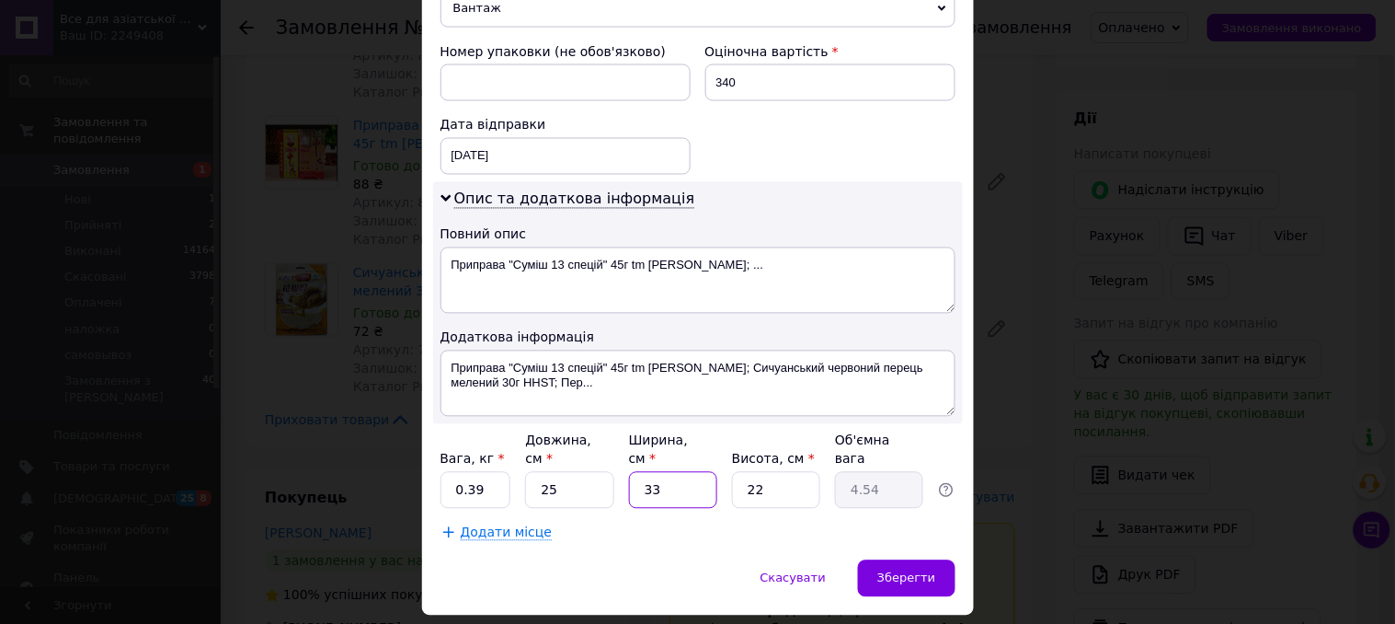
click at [672, 472] on input "33" at bounding box center [673, 490] width 88 height 37
type input "3"
type input "0.41"
type input "1"
type input "0.14"
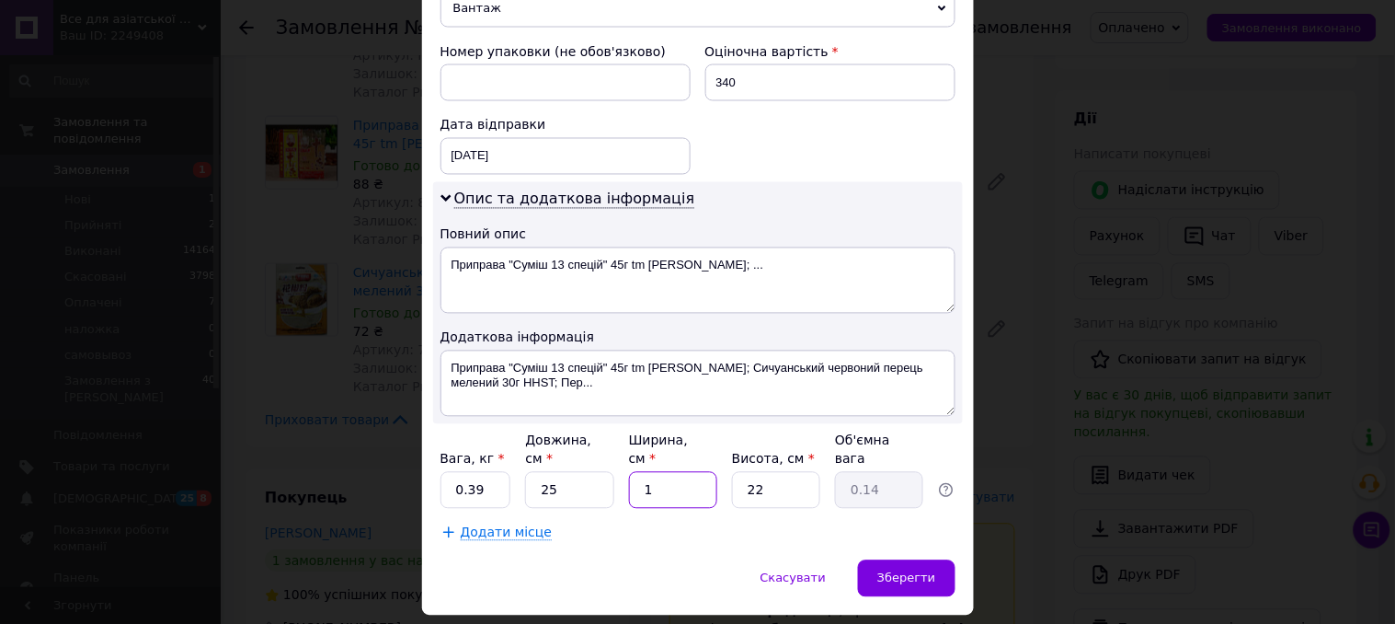
type input "17"
type input "2.34"
type input "17"
click at [794, 472] on input "22" at bounding box center [776, 490] width 88 height 37
type input "2"
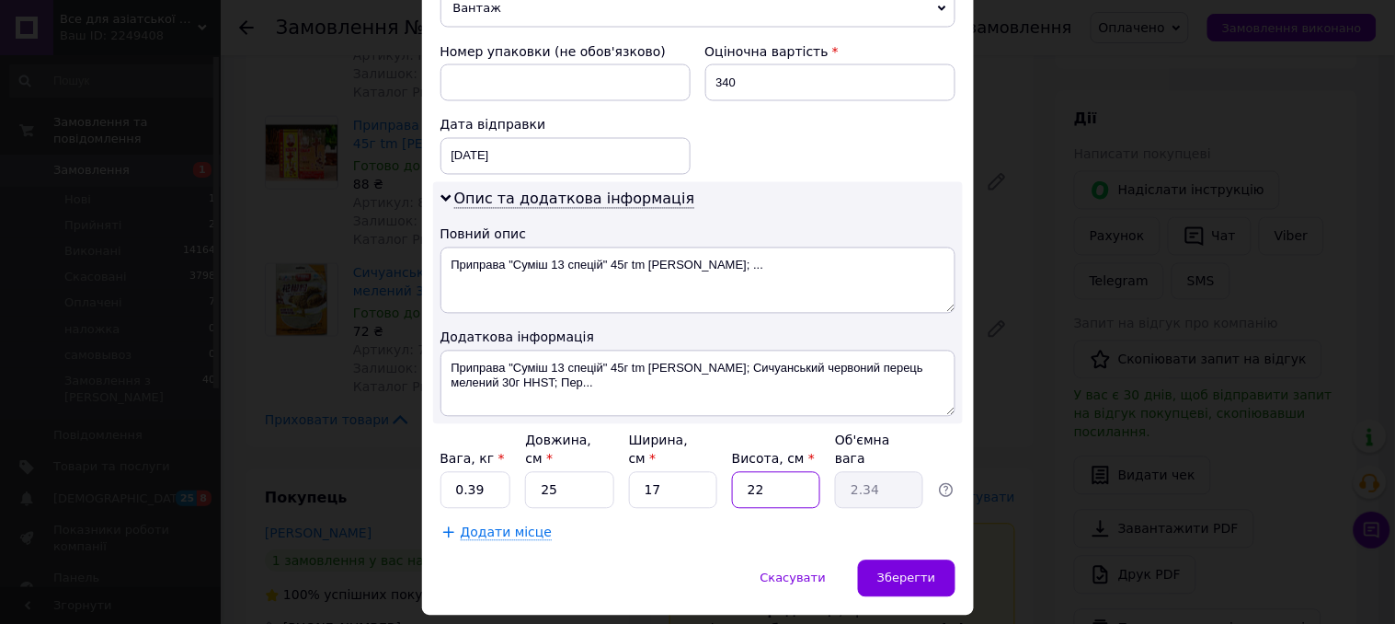
type input "0.21"
type input "9"
type input "0.96"
type input "9"
click at [872, 560] on div "Зберегти" at bounding box center [906, 578] width 97 height 37
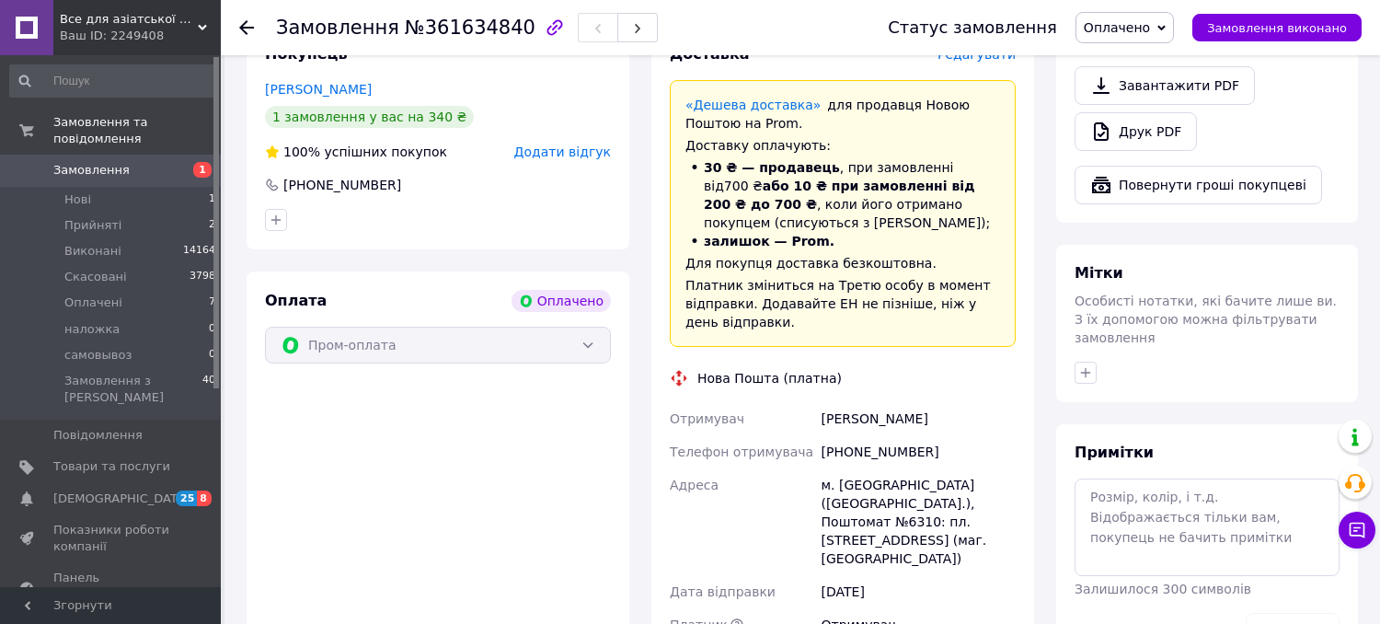
scroll to position [1430, 0]
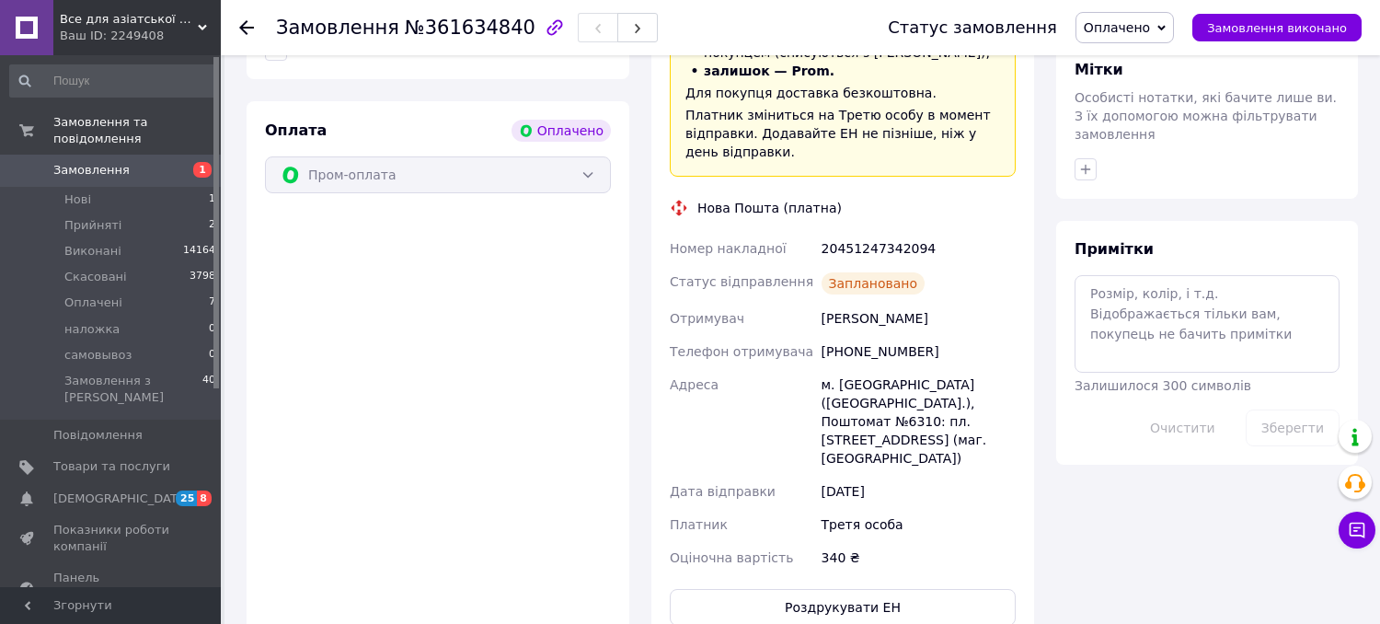
click at [200, 28] on use at bounding box center [202, 28] width 9 height 6
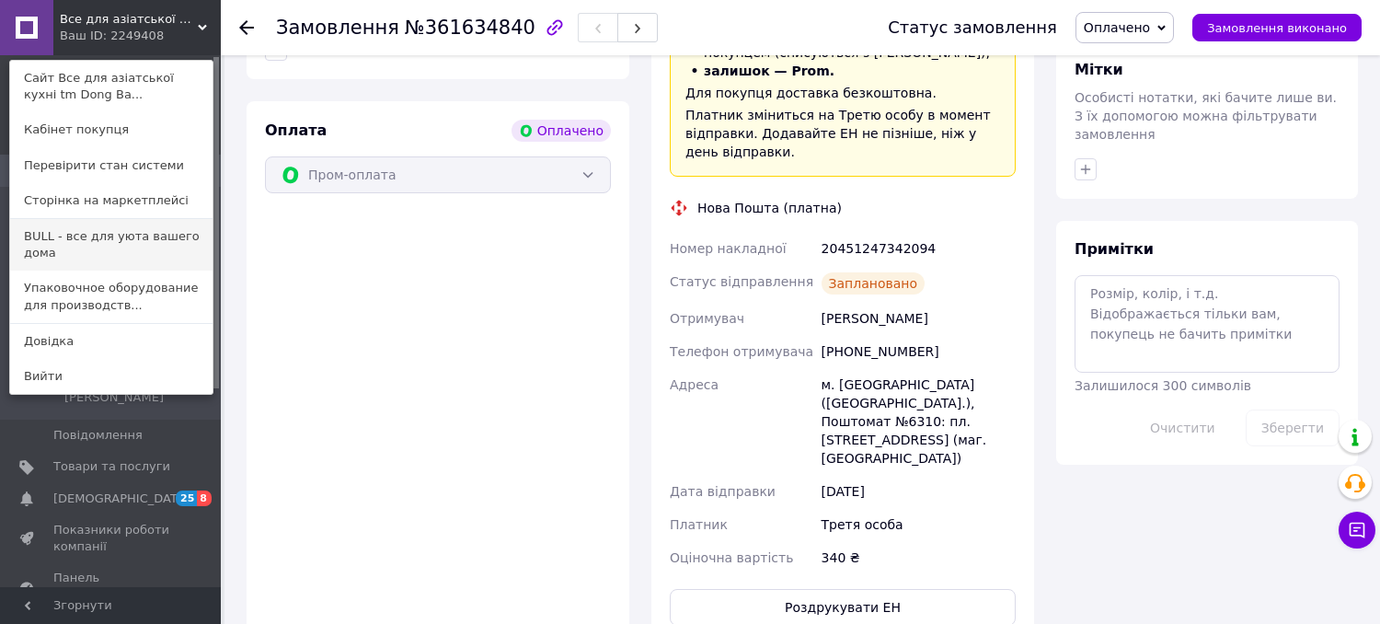
click at [162, 243] on link "BULL - все для уюта вашего дома" at bounding box center [111, 245] width 202 height 52
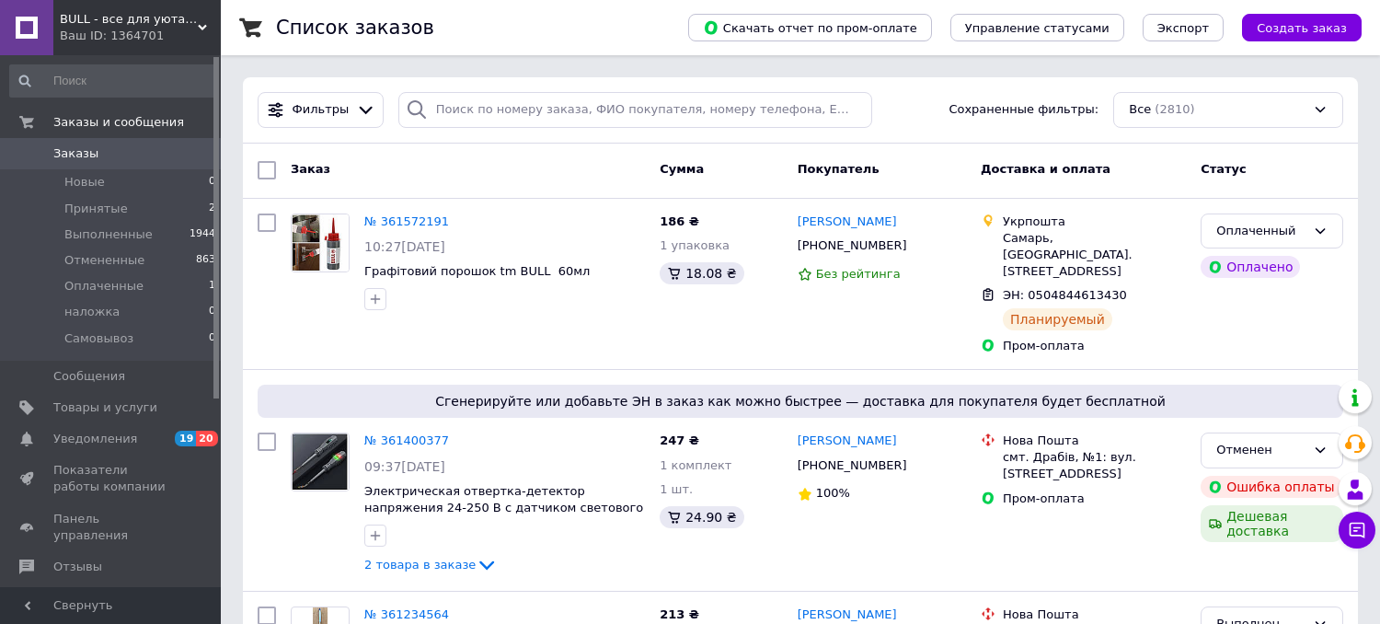
click at [203, 25] on icon at bounding box center [202, 27] width 9 height 9
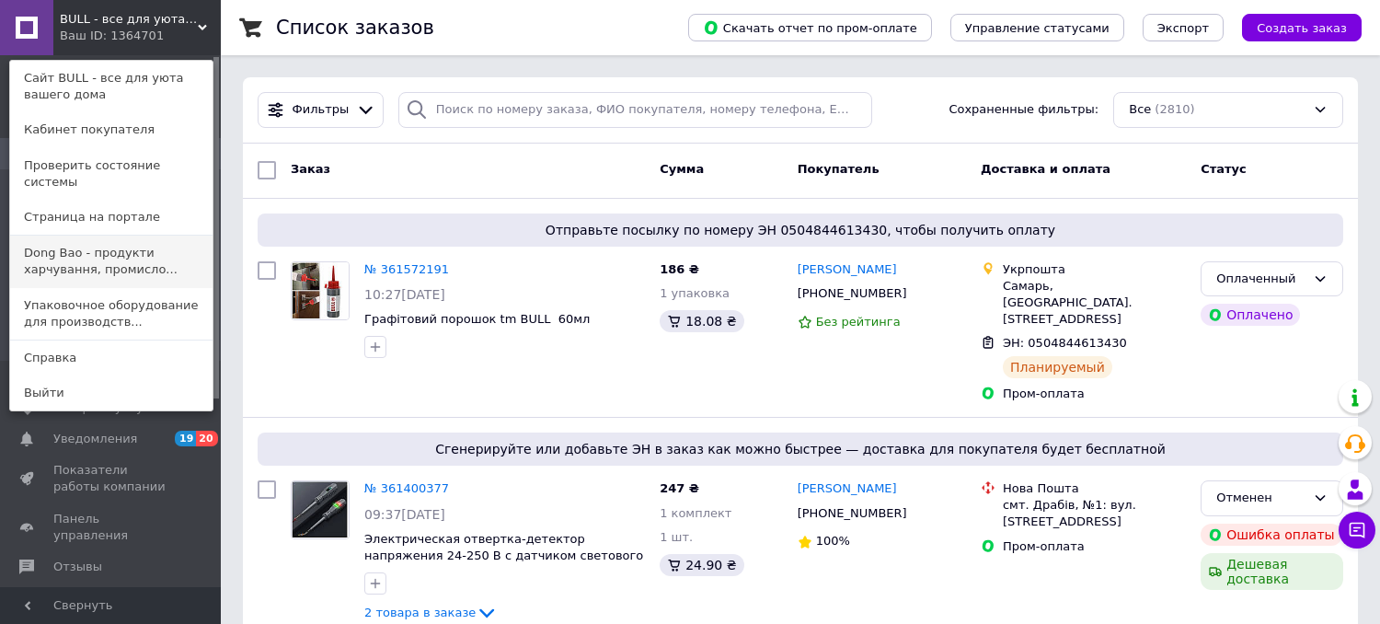
click at [154, 250] on link "Dong Bao - продукти харчування, промисло..." at bounding box center [111, 261] width 202 height 52
